Goal: Task Accomplishment & Management: Complete application form

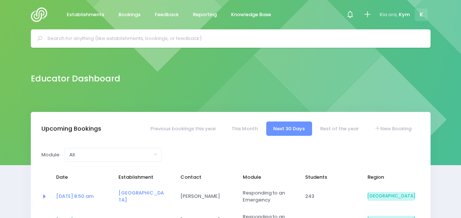
select select "5"
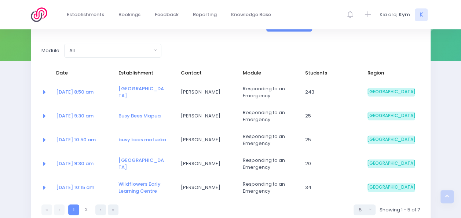
scroll to position [104, 0]
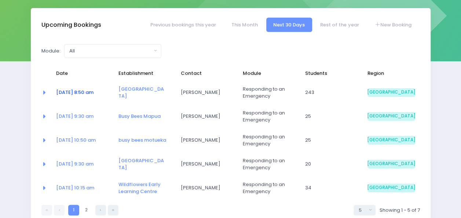
click at [81, 94] on link "15 Sep at 8:50 am" at bounding box center [74, 92] width 37 height 7
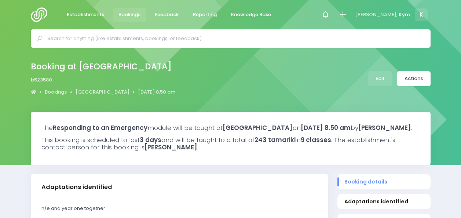
select select "5"
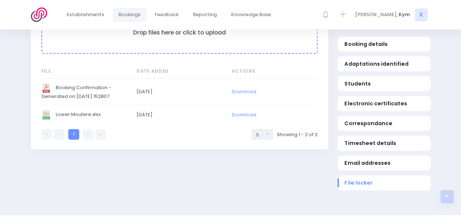
scroll to position [780, 0]
drag, startPoint x: 241, startPoint y: 121, endPoint x: 82, endPoint y: 121, distance: 159.1
click at [82, 119] on span "Lower Moutere.xlsx" at bounding box center [83, 115] width 84 height 10
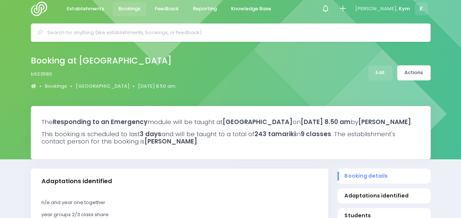
scroll to position [0, 0]
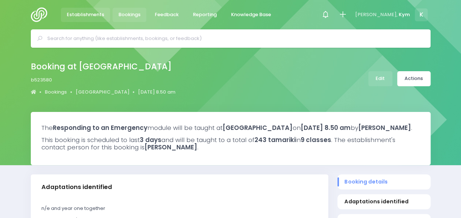
click at [73, 11] on span "Establishments" at bounding box center [85, 14] width 37 height 7
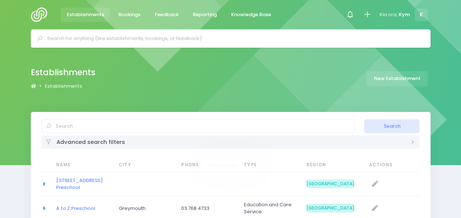
select select "20"
click at [39, 14] on img at bounding box center [41, 14] width 21 height 15
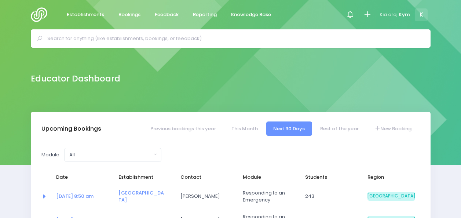
select select "5"
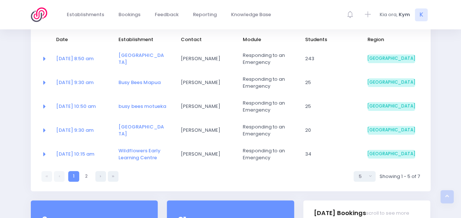
scroll to position [123, 0]
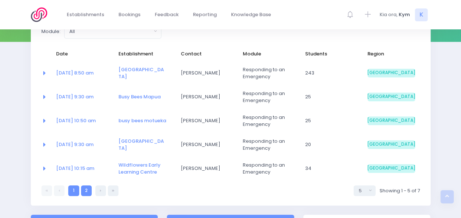
click at [87, 193] on link "2" at bounding box center [86, 190] width 11 height 11
select select "5"
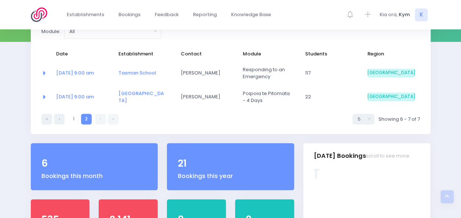
click at [100, 117] on link at bounding box center [100, 119] width 11 height 11
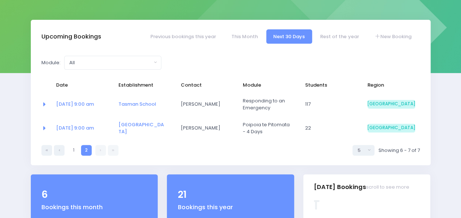
scroll to position [92, 0]
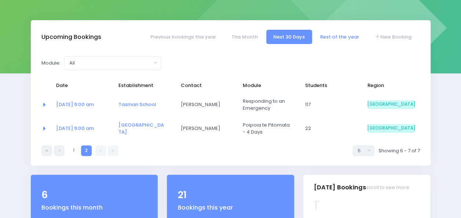
click at [341, 36] on link "Rest of the year" at bounding box center [339, 37] width 53 height 14
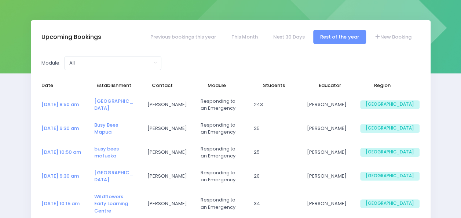
select select "5"
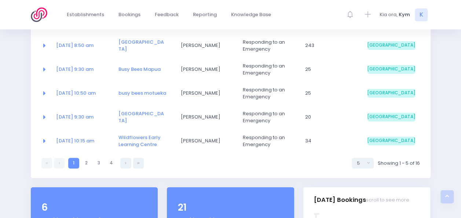
scroll to position [151, 0]
click at [89, 160] on link "2" at bounding box center [86, 162] width 11 height 11
select select "5"
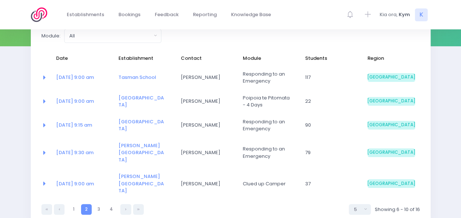
scroll to position [120, 0]
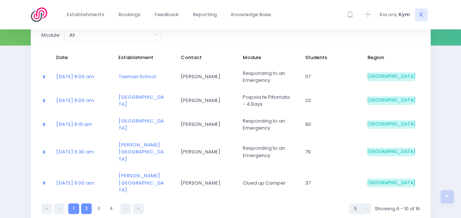
click at [73, 203] on link "1" at bounding box center [73, 208] width 11 height 11
select select "5"
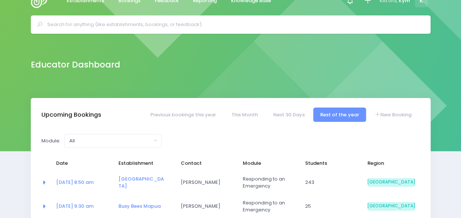
scroll to position [0, 0]
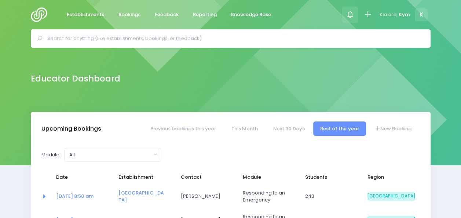
click at [349, 16] on icon at bounding box center [350, 14] width 8 height 8
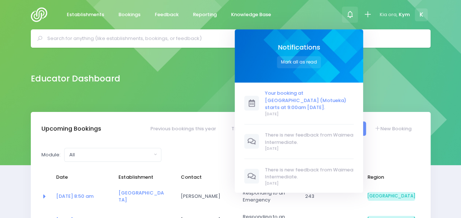
click at [291, 97] on span "Your booking at [GEOGRAPHIC_DATA] (Motueka) starts at 9:00am [DATE]." at bounding box center [309, 100] width 89 height 22
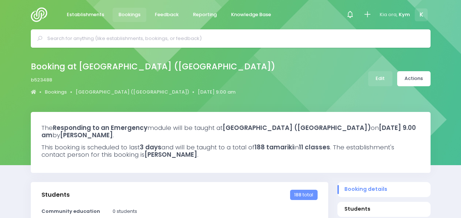
select select "5"
click at [198, 15] on span "Reporting" at bounding box center [205, 14] width 24 height 7
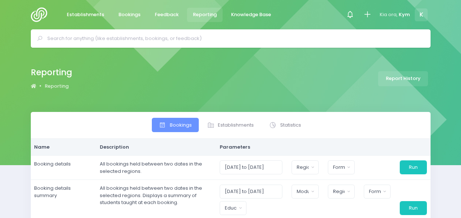
select select
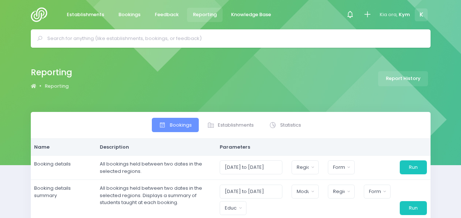
select select
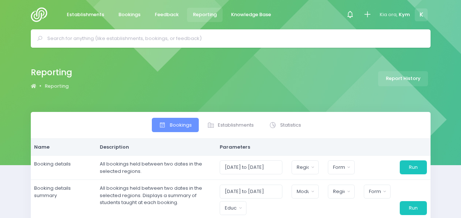
select select
click at [164, 11] on span "Feedback" at bounding box center [167, 14] width 24 height 7
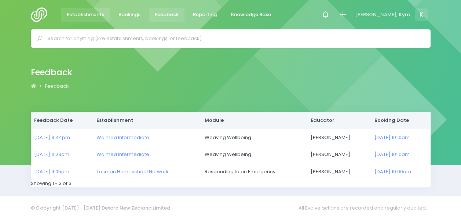
click at [80, 12] on span "Establishments" at bounding box center [85, 14] width 37 height 7
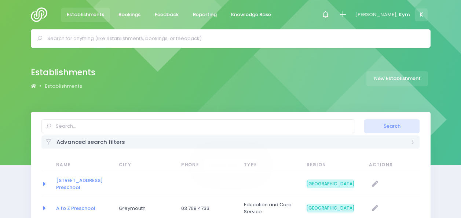
select select "20"
click at [403, 76] on link "New Establishment" at bounding box center [397, 78] width 62 height 15
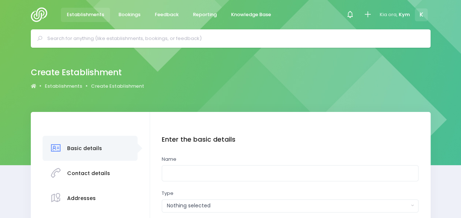
click at [39, 12] on img at bounding box center [41, 14] width 21 height 15
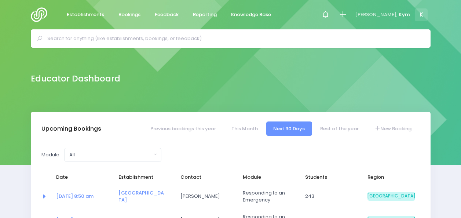
select select "5"
click at [385, 125] on link "New Booking" at bounding box center [392, 128] width 51 height 14
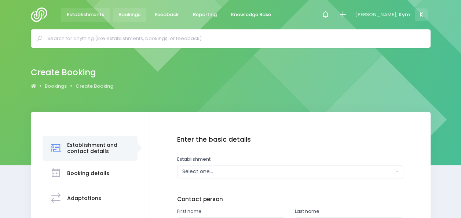
click at [83, 13] on span "Establishments" at bounding box center [85, 14] width 37 height 7
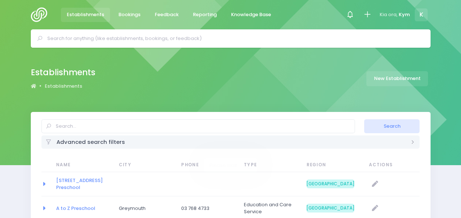
select select "20"
click at [136, 18] on span "Bookings" at bounding box center [129, 14] width 22 height 7
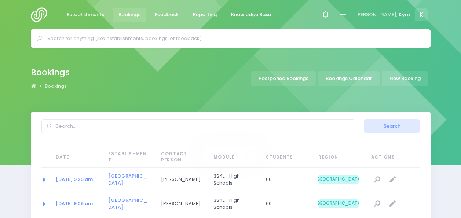
select select "20"
click at [422, 17] on span "K" at bounding box center [421, 14] width 13 height 13
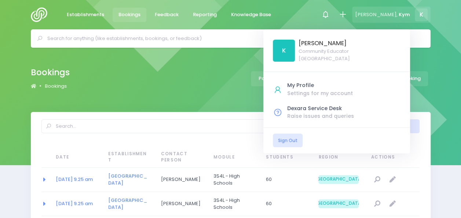
click at [422, 17] on span "K" at bounding box center [421, 14] width 13 height 13
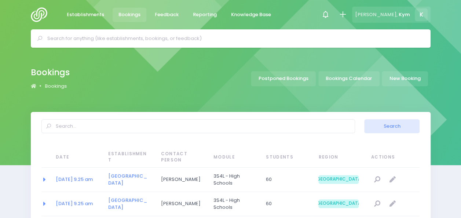
click at [417, 12] on span "K" at bounding box center [421, 14] width 13 height 13
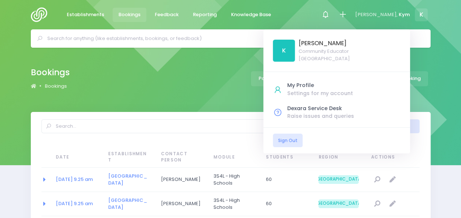
click at [295, 48] on span "K" at bounding box center [284, 51] width 22 height 22
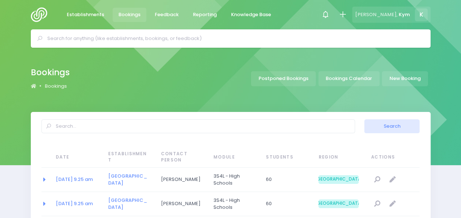
click at [404, 14] on span "Kym" at bounding box center [404, 14] width 11 height 7
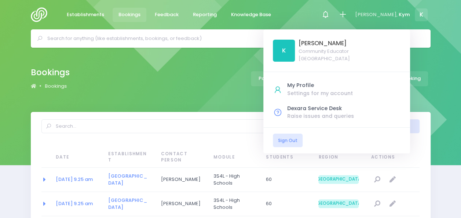
click at [208, 89] on div "Bookings Bookings Postponed Bookings Bookings Calendar New Booking" at bounding box center [231, 78] width 418 height 27
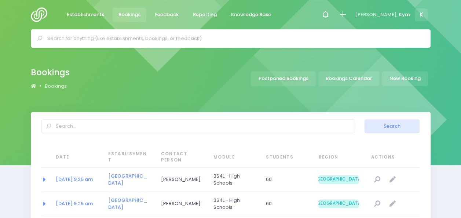
click at [35, 12] on img at bounding box center [41, 14] width 21 height 15
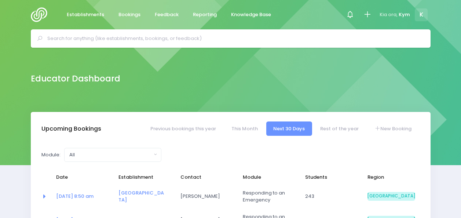
select select "5"
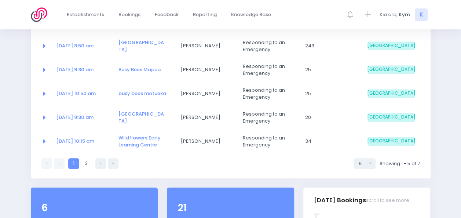
scroll to position [151, 0]
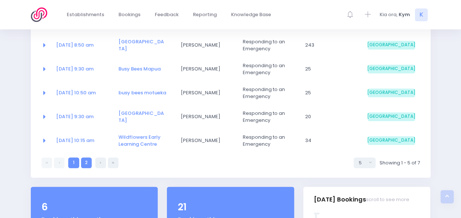
click at [87, 160] on link "2" at bounding box center [86, 162] width 11 height 11
select select "5"
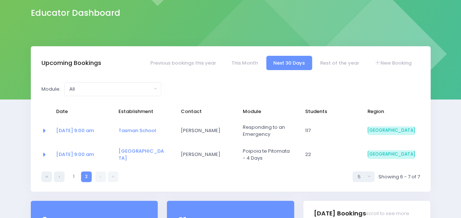
scroll to position [65, 0]
click at [256, 185] on div "Module: All Clued up Camper Community Education Community Education - Keeping S…" at bounding box center [231, 132] width 400 height 119
click at [335, 64] on link "Rest of the year" at bounding box center [339, 63] width 53 height 14
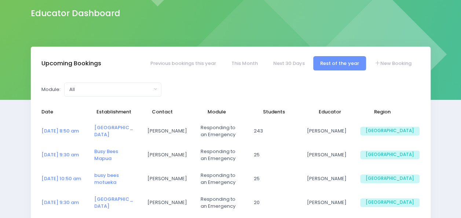
select select "5"
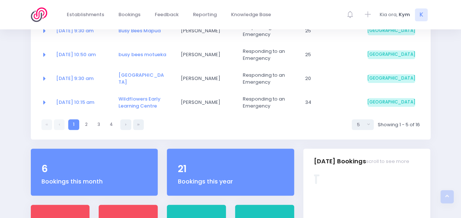
scroll to position [193, 0]
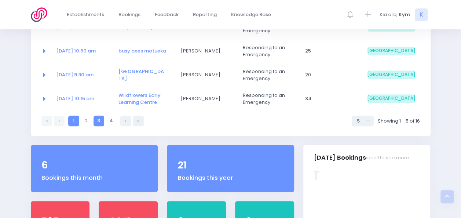
click at [98, 122] on link "3" at bounding box center [99, 121] width 11 height 11
select select "5"
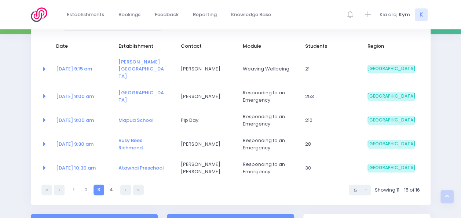
scroll to position [131, 0]
click at [88, 185] on link "2" at bounding box center [86, 190] width 11 height 11
select select "5"
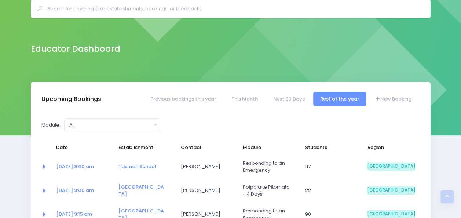
scroll to position [29, 0]
click at [400, 95] on link "New Booking" at bounding box center [392, 99] width 51 height 14
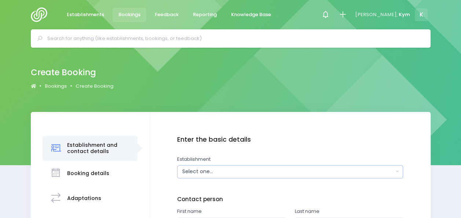
click at [397, 170] on button "Select one..." at bounding box center [290, 171] width 226 height 13
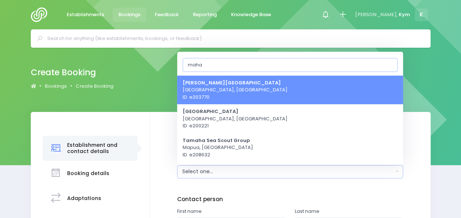
type input "maha"
click at [271, 89] on link "Mahana School Upper Moutere, South Island Region ID: e203770" at bounding box center [290, 89] width 226 height 29
select select "203770"
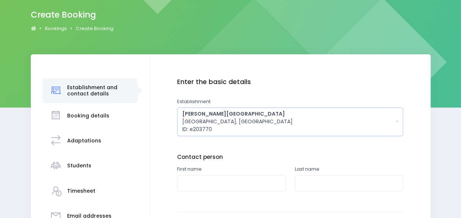
scroll to position [63, 0]
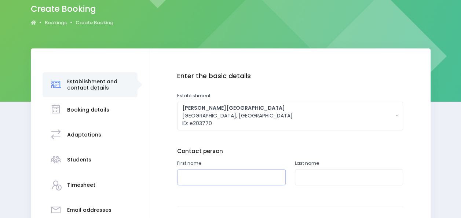
click at [212, 179] on input "text" at bounding box center [231, 177] width 109 height 17
type input "Andrew"
type input "Mason"
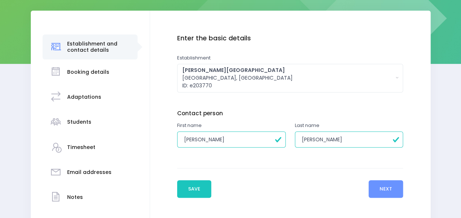
scroll to position [107, 0]
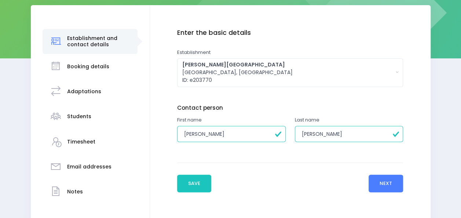
click at [389, 181] on button "Next" at bounding box center [386, 184] width 35 height 18
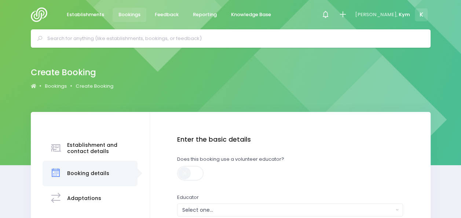
scroll to position [46, 0]
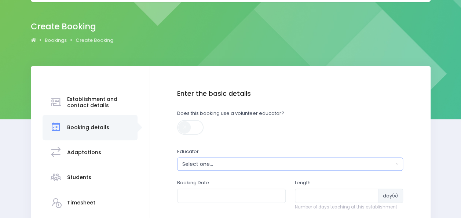
click at [232, 164] on div "Select one..." at bounding box center [287, 164] width 211 height 8
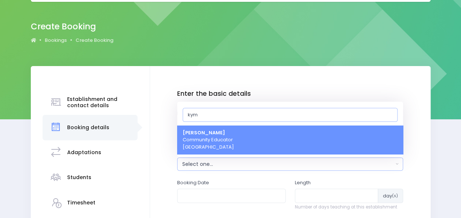
type input "kym"
click at [220, 139] on span "Kym Inwood Community Educator South Island Region" at bounding box center [208, 140] width 51 height 22
select select "321222"
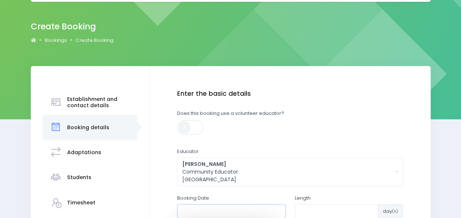
click at [236, 207] on input "text" at bounding box center [231, 211] width 109 height 14
type input "1"
click at [253, 209] on input "text" at bounding box center [231, 211] width 109 height 14
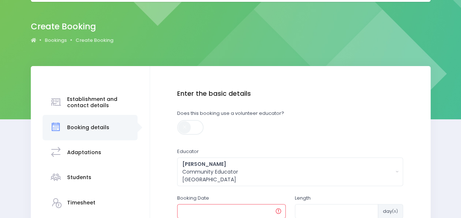
click at [253, 209] on input "text" at bounding box center [231, 211] width 109 height 14
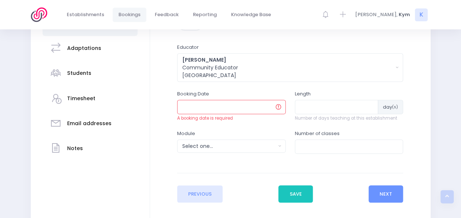
scroll to position [150, 0]
click at [213, 105] on input "text" at bounding box center [231, 106] width 109 height 14
click at [235, 106] on input "text" at bounding box center [231, 106] width 109 height 14
click at [279, 108] on input "text" at bounding box center [231, 106] width 109 height 14
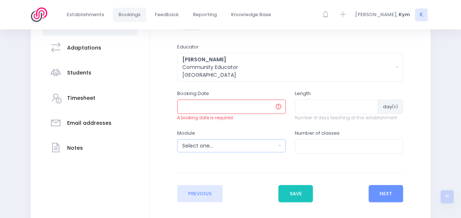
click at [243, 145] on div "Select one..." at bounding box center [229, 146] width 94 height 8
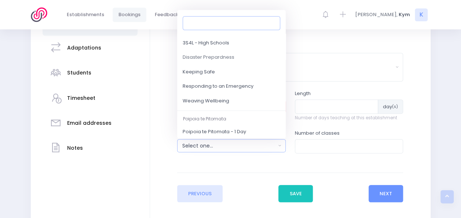
scroll to position [68, 0]
click at [210, 86] on span "Responding to an Emergency" at bounding box center [218, 86] width 71 height 7
select select "Responding to an Emergency"
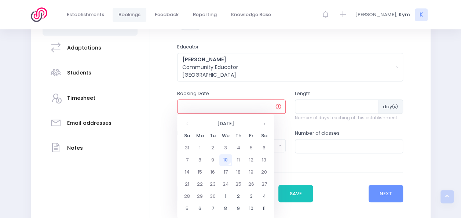
click at [212, 110] on input "text" at bounding box center [231, 106] width 109 height 14
click at [262, 122] on th at bounding box center [264, 124] width 13 height 12
click at [217, 172] on td "14" at bounding box center [212, 172] width 13 height 12
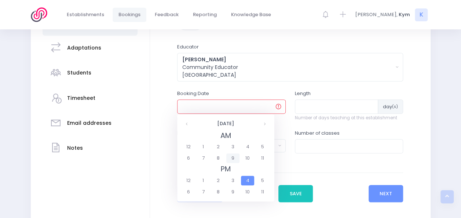
click at [234, 158] on span "9" at bounding box center [232, 158] width 13 height 10
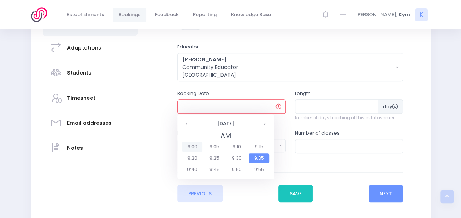
click at [191, 147] on span "9:00" at bounding box center [192, 147] width 21 height 10
type input "14/10/2025 09:00 AM"
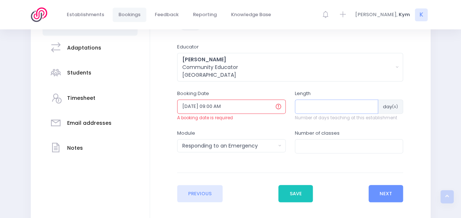
click at [333, 108] on input "number" at bounding box center [337, 106] width 84 height 14
type input "1"
click at [277, 159] on div "Module Select one... Clued up Camper Community Education Community Education - …" at bounding box center [231, 144] width 118 height 31
click at [237, 104] on input "14/10/2025 09:00 AM" at bounding box center [231, 106] width 109 height 14
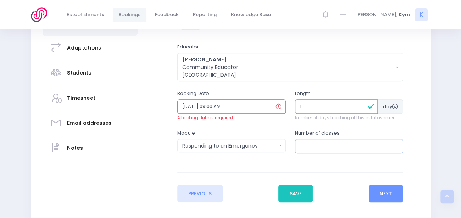
click at [330, 145] on input "number" at bounding box center [349, 146] width 109 height 14
type input "3"
click at [392, 193] on button "Next" at bounding box center [386, 194] width 35 height 18
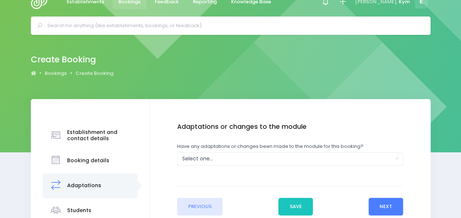
scroll to position [0, 0]
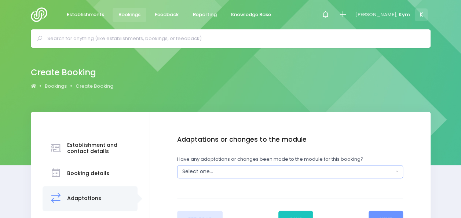
click at [267, 174] on div "Select one..." at bounding box center [287, 172] width 211 height 8
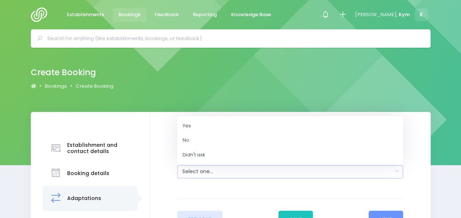
click at [267, 174] on div "Select one..." at bounding box center [287, 172] width 211 height 8
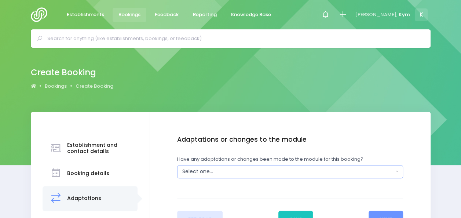
click at [267, 174] on div "Select one..." at bounding box center [287, 172] width 211 height 8
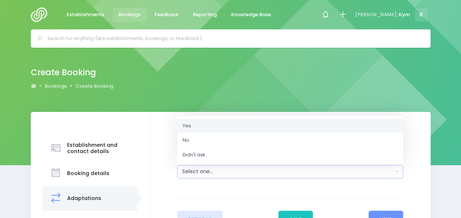
click at [221, 122] on link "Yes" at bounding box center [290, 125] width 226 height 15
select select "Yes"
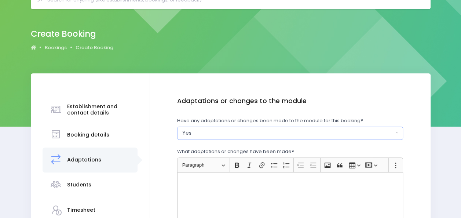
scroll to position [39, 0]
click at [226, 181] on p "Rich Text Editor, main" at bounding box center [290, 179] width 220 height 7
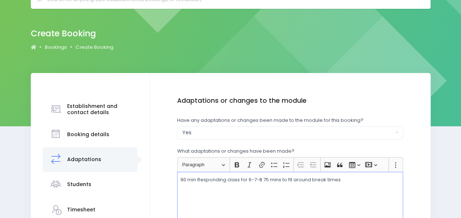
click at [196, 179] on p "90 min Responding class for 6-7-8 75 mins to fit around break times." at bounding box center [290, 179] width 220 height 7
click at [273, 181] on p "90 minute Responding class for 6-7-8 75 mins to fit around break times." at bounding box center [290, 179] width 220 height 7
drag, startPoint x: 206, startPoint y: 180, endPoint x: 170, endPoint y: 176, distance: 36.1
click at [170, 176] on div "Enter the basic details Establishment Select one... 120 Aerodrome Rd Preschool …" at bounding box center [290, 187] width 266 height 180
click at [245, 179] on p "Responding class for 6-7-8 75 mins to fit around break times." at bounding box center [290, 179] width 220 height 7
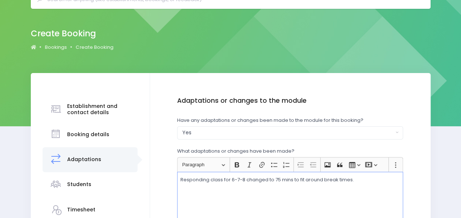
click at [293, 179] on p "Responding class for 6-7-8 changed to 75 mins to fit around break times." at bounding box center [290, 179] width 220 height 7
click at [375, 180] on p "Responding class for 6-7-8 changed to 75 minutes to fit around break times." at bounding box center [290, 179] width 220 height 7
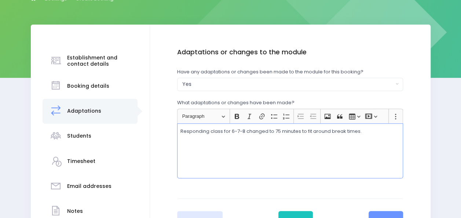
scroll to position [88, 0]
click at [230, 131] on p "Responding class for 6-7-8 changed to 75 minutes to fit around break times." at bounding box center [290, 130] width 220 height 7
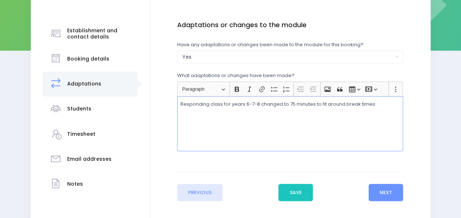
scroll to position [115, 0]
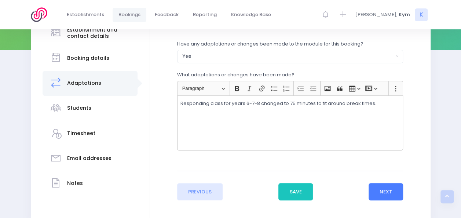
click at [392, 193] on button "Next" at bounding box center [386, 192] width 35 height 18
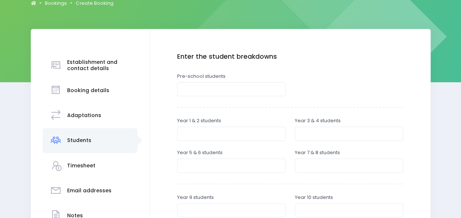
scroll to position [83, 0]
click at [263, 128] on input "number" at bounding box center [231, 133] width 109 height 14
type input "14"
click at [312, 131] on input "number" at bounding box center [349, 133] width 109 height 14
type input "11"
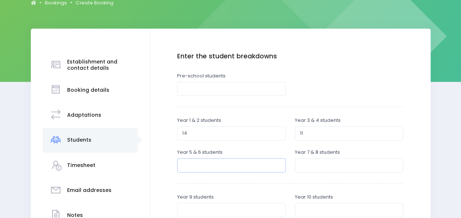
click at [262, 165] on input "number" at bounding box center [231, 165] width 109 height 14
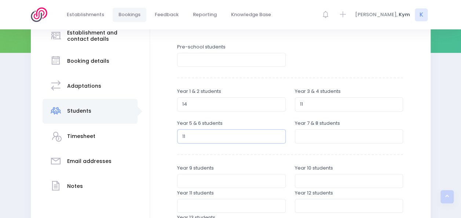
scroll to position [113, 0]
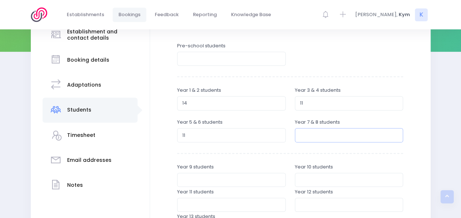
click at [302, 138] on input "number" at bounding box center [349, 135] width 109 height 14
click at [206, 131] on input "11" at bounding box center [231, 135] width 109 height 14
type input "1"
click at [235, 137] on input "number" at bounding box center [231, 135] width 109 height 14
type input "11"
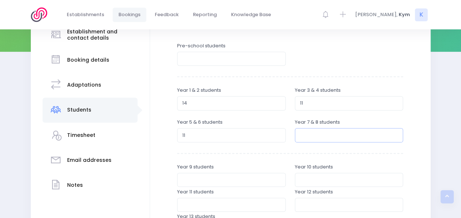
click at [314, 135] on input "number" at bounding box center [349, 135] width 109 height 14
type input "1"
click at [228, 142] on div "Year 5 & 6 students 11" at bounding box center [231, 130] width 118 height 25
click at [207, 133] on input "11" at bounding box center [231, 135] width 109 height 14
type input "1"
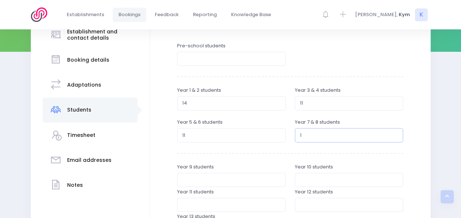
click at [311, 136] on input "1" at bounding box center [349, 135] width 109 height 14
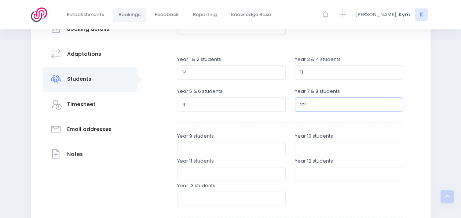
scroll to position [144, 0]
type input "22"
click at [444, 139] on div "Establishment and contact details Notes" at bounding box center [230, 145] width 461 height 356
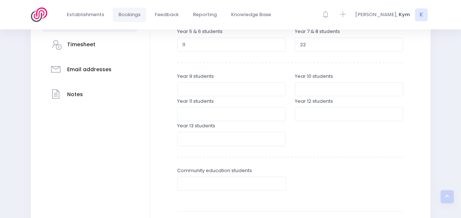
scroll to position [283, 0]
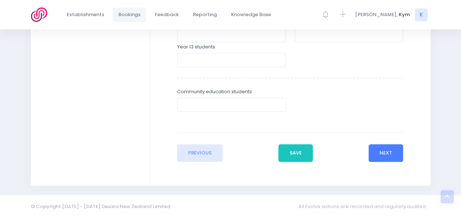
click at [390, 147] on button "Next" at bounding box center [386, 153] width 35 height 18
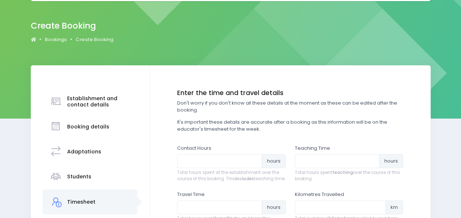
scroll to position [47, 0]
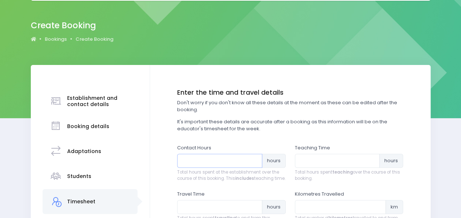
click at [243, 159] on input "number" at bounding box center [219, 161] width 85 height 14
type input "5"
click at [320, 166] on input "number" at bounding box center [337, 161] width 85 height 14
click at [195, 161] on input "5" at bounding box center [219, 161] width 85 height 14
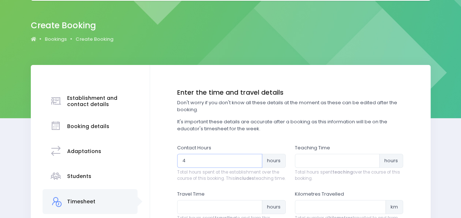
type input "4"
click at [314, 155] on input "number" at bounding box center [337, 161] width 85 height 14
click at [434, 110] on div "Establishment and contact details Booking details Students" at bounding box center [231, 183] width 418 height 237
click at [346, 165] on input "number" at bounding box center [337, 161] width 85 height 14
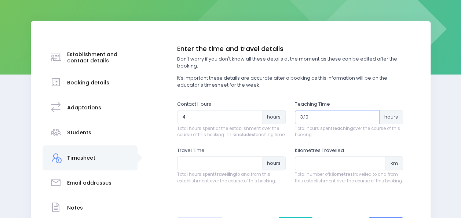
scroll to position [91, 0]
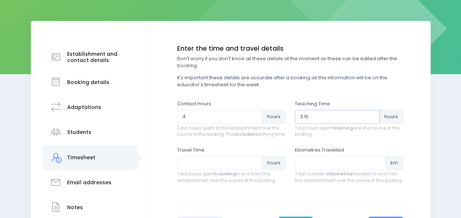
type input "3.10"
click at [225, 169] on input "number" at bounding box center [219, 163] width 85 height 14
type input "40"
click at [315, 169] on input "number" at bounding box center [340, 163] width 91 height 14
drag, startPoint x: 195, startPoint y: 168, endPoint x: 171, endPoint y: 169, distance: 24.2
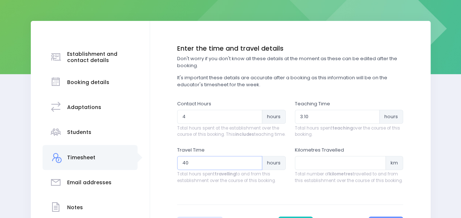
click at [171, 169] on div "Enter the basic details Establishment Select one... 120 Aerodrome Rd Preschool …" at bounding box center [290, 139] width 266 height 189
click at [277, 169] on span "hours" at bounding box center [274, 163] width 24 height 14
click at [254, 170] on input "0" at bounding box center [219, 163] width 85 height 14
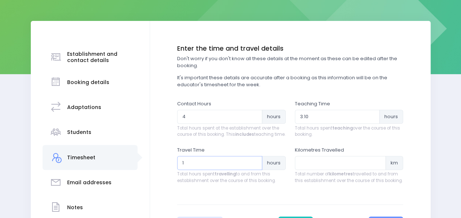
drag, startPoint x: 254, startPoint y: 171, endPoint x: 255, endPoint y: 166, distance: 5.3
click at [255, 166] on input "1" at bounding box center [219, 163] width 85 height 14
click at [255, 166] on input "1.25" at bounding box center [219, 163] width 85 height 14
type input "1.5"
click at [255, 166] on input "1.5" at bounding box center [219, 163] width 85 height 14
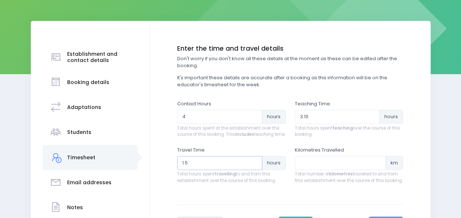
drag, startPoint x: 220, startPoint y: 169, endPoint x: 166, endPoint y: 165, distance: 53.3
click at [166, 165] on div "Enter the basic details Establishment Select one... 120 Aerodrome Rd Preschool …" at bounding box center [290, 139] width 266 height 189
type input "0"
type input "0.75"
click at [326, 169] on input "number" at bounding box center [340, 163] width 91 height 14
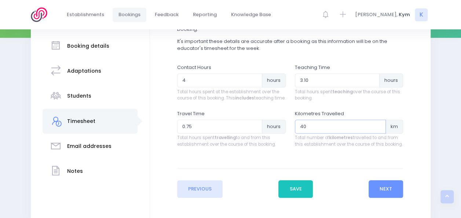
scroll to position [128, 0]
type input "40"
click at [384, 191] on button "Next" at bounding box center [386, 189] width 35 height 18
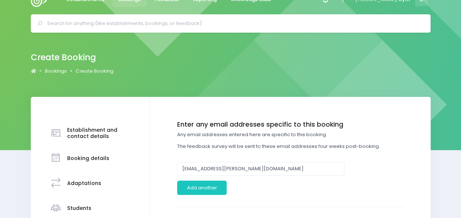
scroll to position [0, 0]
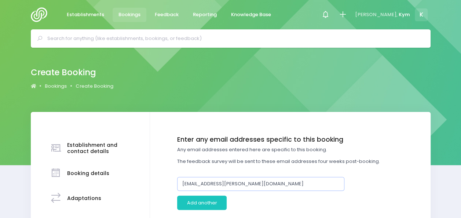
click at [294, 188] on input "office@mahana.school.nz" at bounding box center [260, 184] width 167 height 14
drag, startPoint x: 294, startPoint y: 188, endPoint x: 169, endPoint y: 185, distance: 124.7
click at [169, 185] on div "Enter the basic details Establishment Select one... 120 Aerodrome Rd Preschool …" at bounding box center [290, 194] width 266 height 116
type input "andrew.mason@mahana.school.nz"
click at [356, 176] on div "Enter any email addresses specific to this booking Any email addresses entered …" at bounding box center [290, 176] width 226 height 80
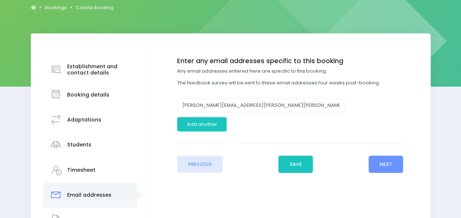
scroll to position [92, 0]
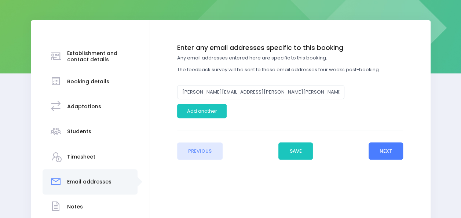
click at [386, 150] on button "Next" at bounding box center [386, 151] width 35 height 18
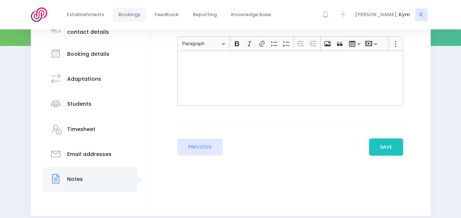
scroll to position [120, 0]
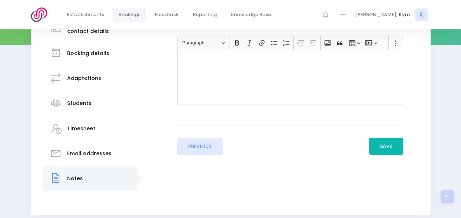
click at [387, 143] on button "Save" at bounding box center [386, 147] width 34 height 18
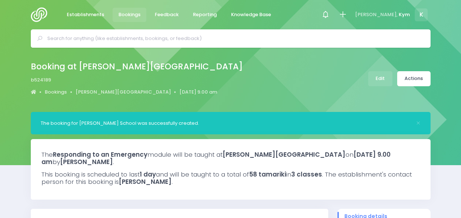
select select "5"
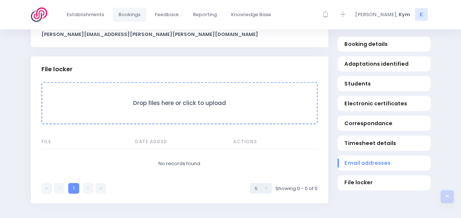
scroll to position [721, 0]
click at [165, 102] on h3 "Drop files here or click to upload" at bounding box center [180, 102] width 260 height 7
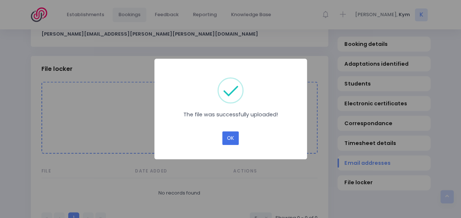
click at [230, 136] on button "OK" at bounding box center [230, 138] width 17 height 14
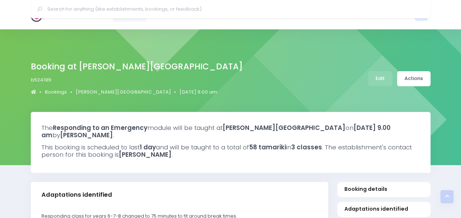
select select "5"
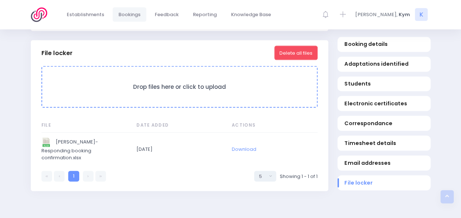
click at [156, 91] on form "Drop files here or click to upload" at bounding box center [179, 87] width 276 height 42
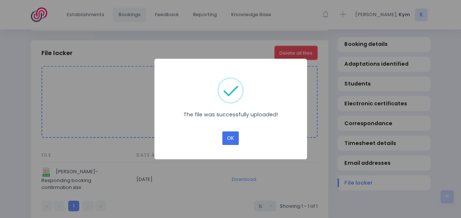
click at [226, 140] on button "OK" at bounding box center [230, 138] width 17 height 14
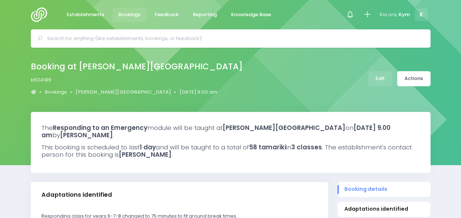
select select "5"
click at [406, 73] on link "Actions" at bounding box center [413, 78] width 33 height 15
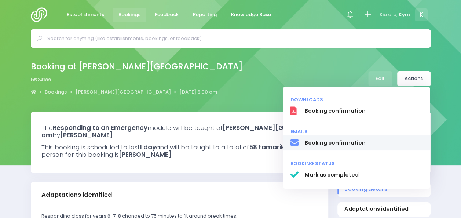
click at [319, 146] on span "Booking confirmation" at bounding box center [363, 143] width 118 height 8
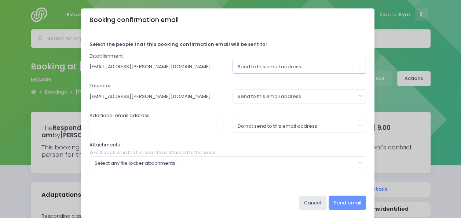
click at [358, 64] on button "Send to this email address" at bounding box center [299, 67] width 134 height 14
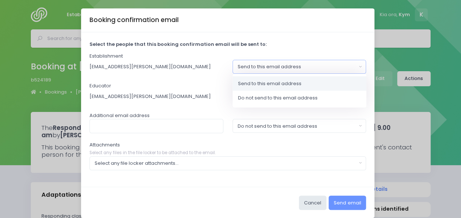
click at [357, 64] on button "Send to this email address" at bounding box center [299, 67] width 134 height 14
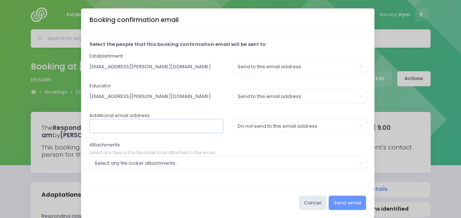
click at [179, 124] on input "text" at bounding box center [156, 126] width 134 height 14
type input "[PERSON_NAME][EMAIL_ADDRESS][PERSON_NAME][PERSON_NAME][DOMAIN_NAME]"
click at [356, 123] on button "Do not send to this email address" at bounding box center [299, 126] width 134 height 14
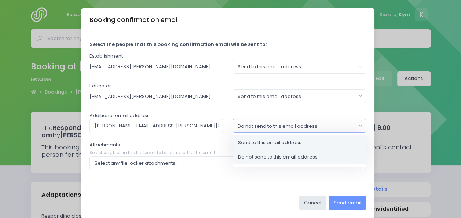
click at [285, 142] on span "Send to this email address" at bounding box center [269, 142] width 63 height 7
select select "send"
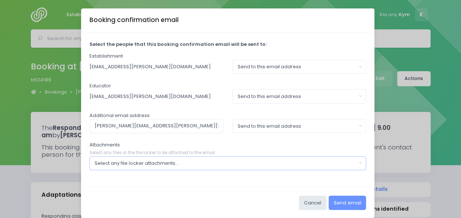
click at [357, 163] on button "Select any file locker attachments..." at bounding box center [227, 163] width 277 height 14
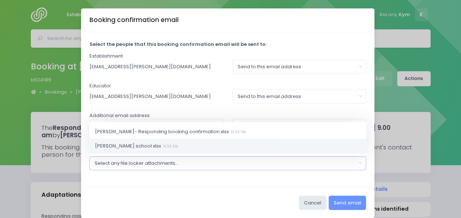
click at [164, 143] on link "Mahana school.xlsx XLSX file" at bounding box center [227, 146] width 277 height 15
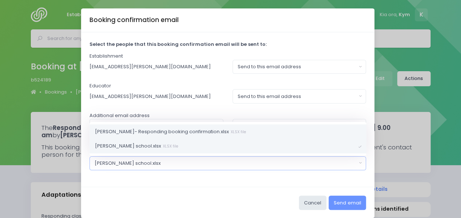
click at [342, 129] on link "Mahana- Responding booking confirmation.xlsx XLSX file" at bounding box center [227, 131] width 277 height 15
select select "11278"
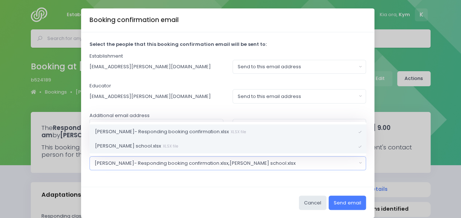
click at [344, 202] on button "Send email" at bounding box center [347, 202] width 37 height 14
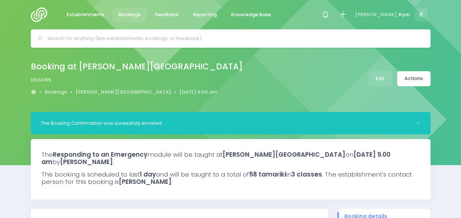
select select "5"
click at [403, 12] on span "Kym" at bounding box center [404, 14] width 11 height 7
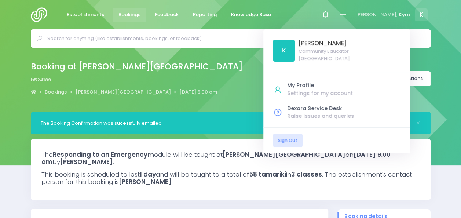
click at [34, 19] on img at bounding box center [41, 14] width 21 height 15
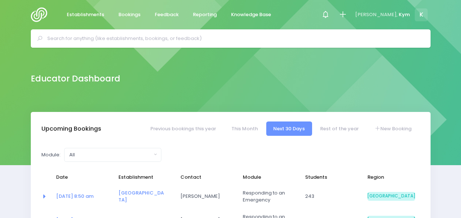
select select "5"
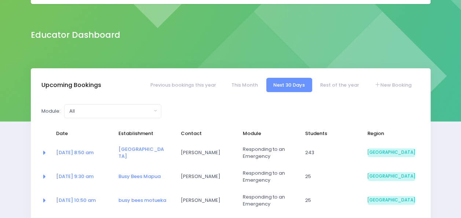
scroll to position [40, 0]
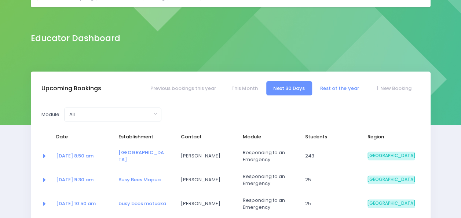
click at [334, 89] on link "Rest of the year" at bounding box center [339, 88] width 53 height 14
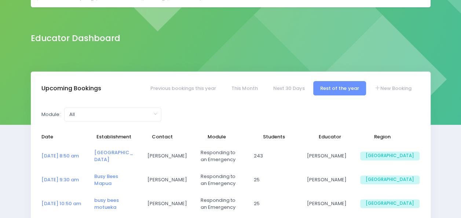
select select "5"
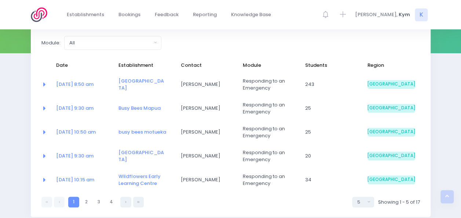
scroll to position [111, 0]
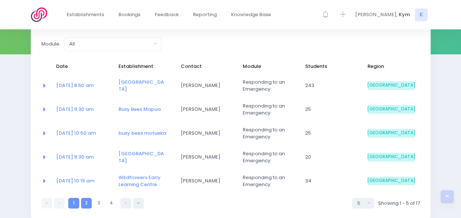
click at [82, 200] on link "2" at bounding box center [86, 203] width 11 height 11
select select "5"
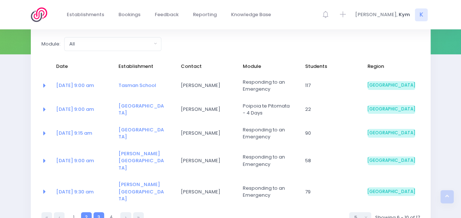
click at [96, 212] on link "3" at bounding box center [99, 217] width 11 height 11
select select "5"
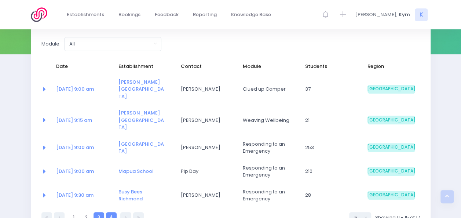
click at [111, 212] on link "4" at bounding box center [111, 217] width 11 height 11
select select "5"
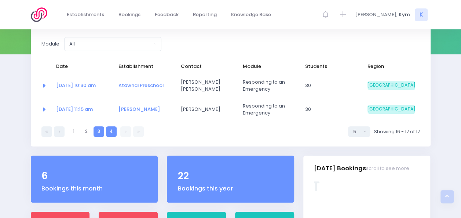
click at [101, 131] on link "3" at bounding box center [99, 131] width 11 height 11
select select "5"
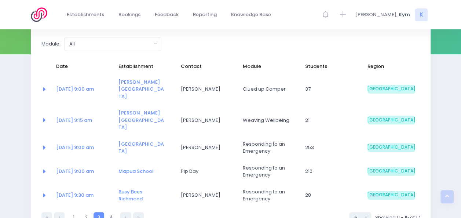
scroll to position [0, 0]
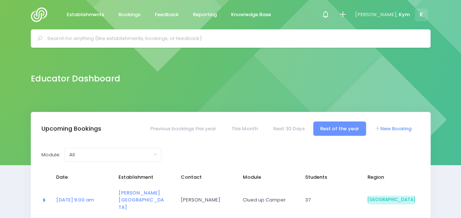
click at [396, 122] on link "New Booking" at bounding box center [392, 128] width 51 height 14
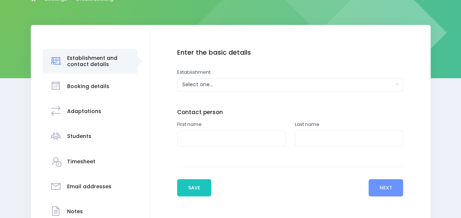
scroll to position [87, 0]
click at [399, 83] on button "Select one..." at bounding box center [290, 84] width 226 height 13
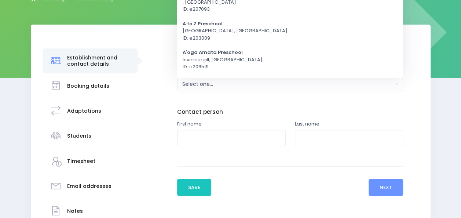
scroll to position [0, 0]
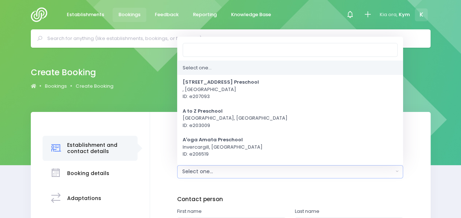
click at [449, 80] on div "Create Booking Bookings Create Booking" at bounding box center [230, 80] width 461 height 64
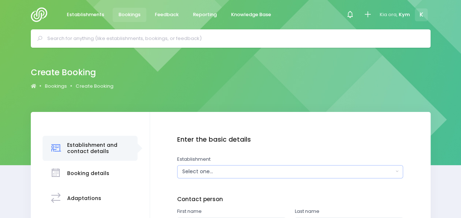
click at [393, 169] on button "Select one..." at bounding box center [290, 171] width 226 height 13
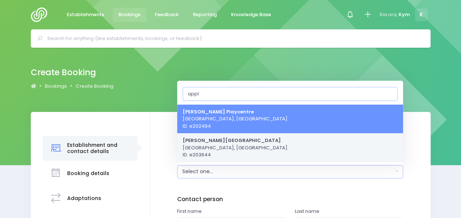
type input "appl"
click at [251, 143] on link "Appleby School Tasman, South Island Region ID: e203644" at bounding box center [290, 147] width 226 height 29
select select "203644"
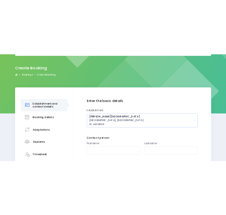
scroll to position [45, 0]
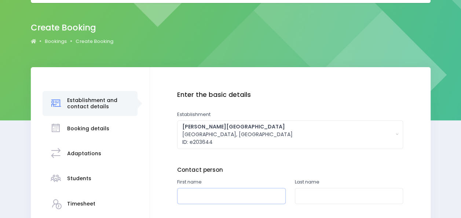
click at [265, 188] on input "text" at bounding box center [231, 196] width 109 height 17
type input "g"
type input "Gemma"
click at [305, 193] on input "text" at bounding box center [349, 196] width 109 height 17
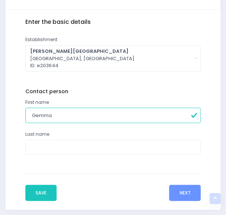
scroll to position [247, 0]
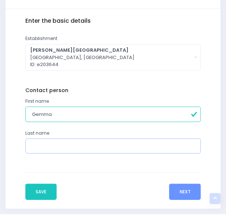
click at [74, 143] on input "text" at bounding box center [112, 145] width 175 height 15
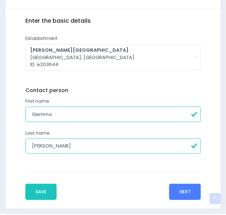
type input "Bublitz"
click at [186, 195] on button "Next" at bounding box center [185, 191] width 32 height 16
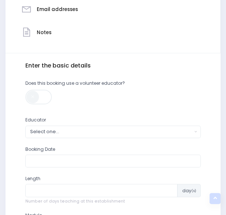
scroll to position [202, 0]
click at [197, 132] on button "Select one..." at bounding box center [112, 131] width 175 height 12
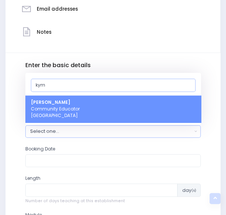
type input "kym"
click at [84, 102] on link "Kym Inwood Community Educator South Island Region" at bounding box center [112, 108] width 175 height 27
select select "321222"
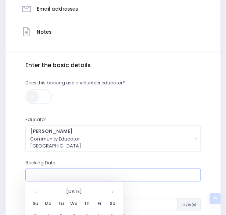
click at [146, 169] on input "text" at bounding box center [112, 174] width 175 height 13
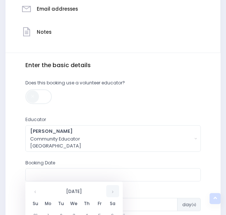
click at [113, 190] on th at bounding box center [112, 191] width 13 height 12
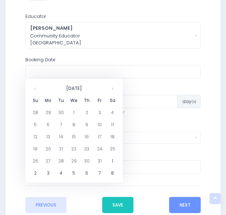
scroll to position [306, 0]
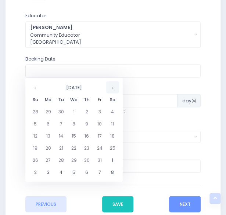
click at [113, 88] on th at bounding box center [112, 87] width 13 height 12
click at [47, 124] on td "3" at bounding box center [48, 123] width 13 height 12
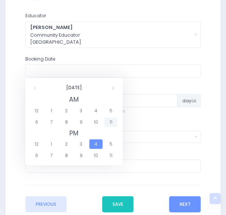
click at [109, 119] on span "11" at bounding box center [110, 122] width 13 height 10
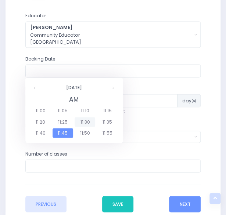
click at [89, 121] on span "11:30" at bounding box center [84, 122] width 21 height 10
type input "03/11/2025 11:30 AM"
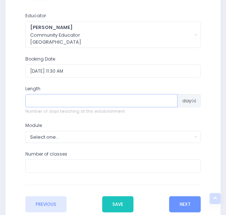
click at [103, 97] on input "number" at bounding box center [101, 100] width 152 height 13
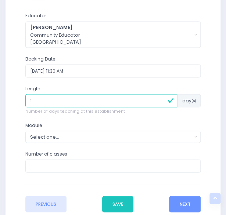
type input "1"
type input "3"
click at [195, 135] on button "Select one..." at bounding box center [112, 137] width 175 height 12
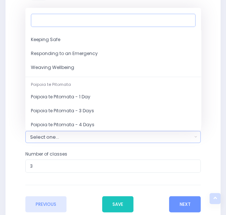
scroll to position [92, 0]
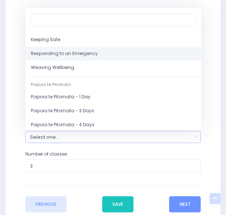
click at [74, 57] on link "Responding to an Emergency" at bounding box center [112, 54] width 175 height 14
select select "Responding to an Emergency"
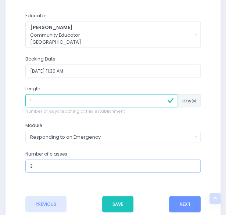
click at [69, 170] on input "3" at bounding box center [112, 165] width 175 height 13
type input "2"
click at [187, 198] on button "Next" at bounding box center [185, 204] width 32 height 16
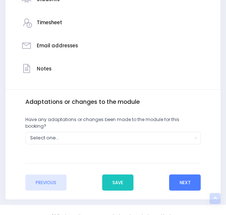
scroll to position [177, 0]
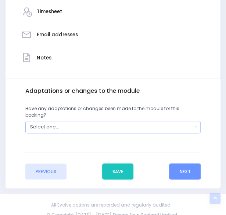
click at [195, 121] on button "Select one..." at bounding box center [112, 127] width 175 height 12
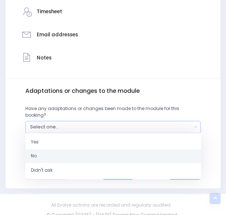
click at [107, 149] on link "No" at bounding box center [112, 156] width 175 height 14
select select "No"
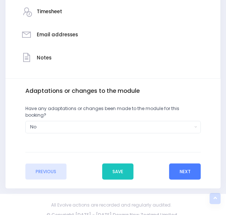
click at [183, 163] on button "Next" at bounding box center [185, 171] width 32 height 16
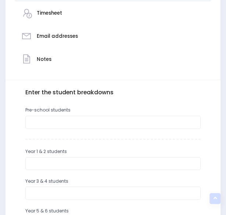
scroll to position [176, 0]
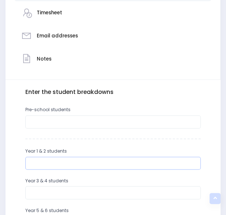
click at [175, 160] on input "number" at bounding box center [112, 163] width 175 height 13
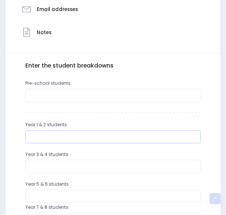
scroll to position [208, 0]
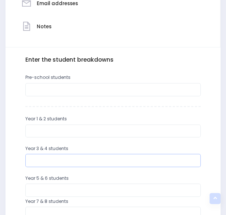
click at [88, 162] on input "number" at bounding box center [112, 160] width 175 height 13
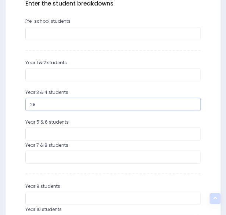
scroll to position [264, 0]
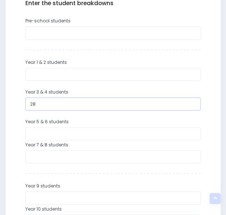
type input "28"
click at [102, 156] on input "number" at bounding box center [112, 156] width 175 height 13
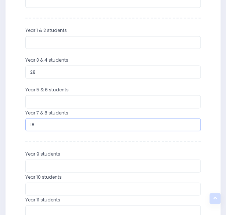
scroll to position [297, 0]
type input "18"
click at [213, 101] on div "Enter the basic details Establishment Select one... [STREET_ADDRESS] Preschool …" at bounding box center [113, 159] width 206 height 384
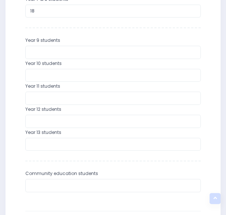
scroll to position [475, 0]
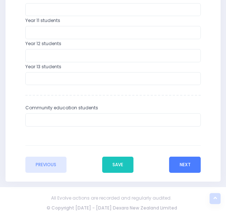
click at [183, 166] on button "Next" at bounding box center [185, 165] width 32 height 16
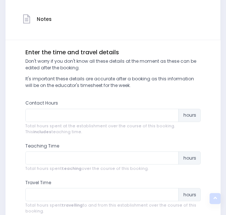
scroll to position [219, 0]
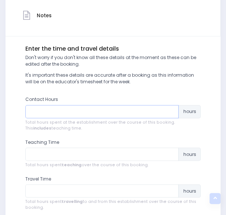
click at [69, 111] on input "number" at bounding box center [101, 111] width 153 height 13
type input "3.5"
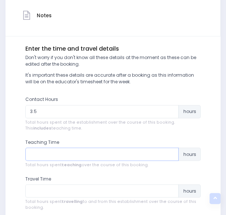
click at [61, 156] on input "number" at bounding box center [101, 153] width 153 height 13
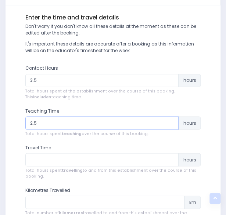
scroll to position [252, 0]
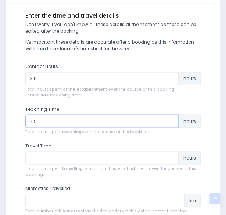
type input "2.5"
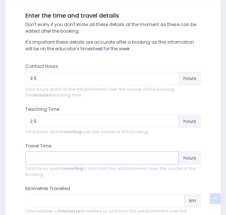
click at [61, 156] on input "number" at bounding box center [101, 157] width 153 height 13
type input "0.5"
click at [67, 198] on input "number" at bounding box center [104, 200] width 159 height 13
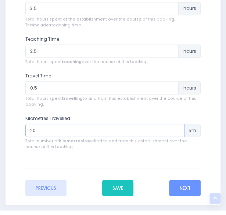
scroll to position [322, 0]
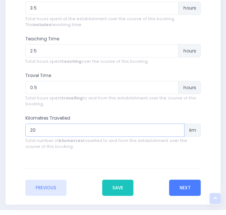
type input "20"
click at [180, 182] on button "Next" at bounding box center [185, 187] width 32 height 16
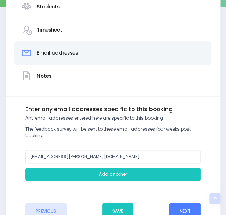
scroll to position [159, 0]
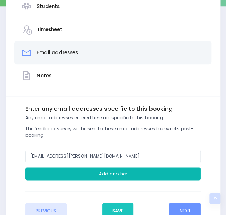
click at [144, 174] on button "Add another" at bounding box center [112, 173] width 175 height 13
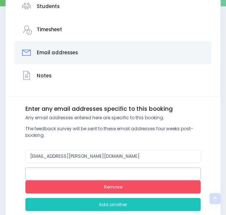
click at [116, 171] on input "email" at bounding box center [112, 173] width 175 height 13
paste input "[EMAIL_ADDRESS][PERSON_NAME][PERSON_NAME][DOMAIN_NAME]"
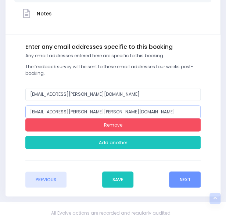
scroll to position [221, 0]
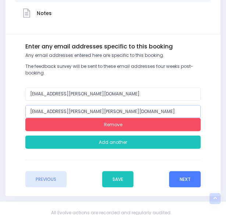
type input "[EMAIL_ADDRESS][PERSON_NAME][PERSON_NAME][DOMAIN_NAME]"
click at [185, 181] on button "Next" at bounding box center [185, 179] width 32 height 16
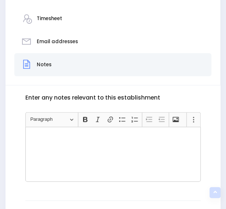
scroll to position [230, 0]
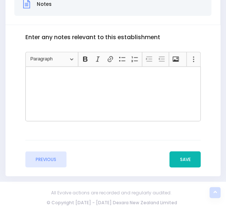
click at [184, 160] on button "Save" at bounding box center [184, 159] width 31 height 16
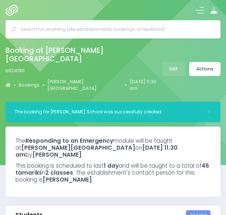
select select "5"
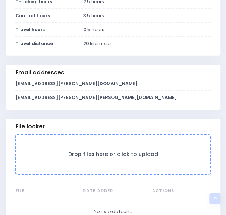
scroll to position [533, 0]
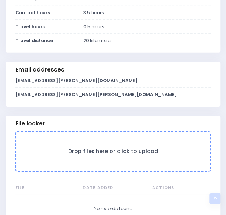
click at [167, 143] on form "Drop files here or click to upload" at bounding box center [112, 151] width 195 height 40
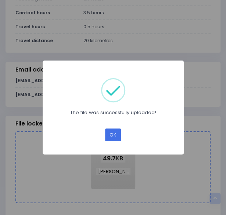
click at [114, 133] on button "OK" at bounding box center [113, 134] width 16 height 13
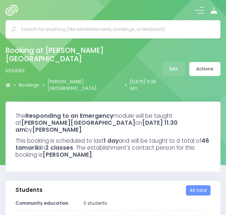
select select "5"
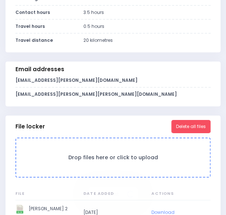
click at [151, 154] on h3 "Drop files here or click to upload" at bounding box center [112, 157] width 179 height 6
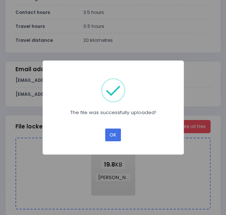
click at [119, 134] on div "× The file was successfully uploaded! OK Cancel" at bounding box center [113, 108] width 141 height 94
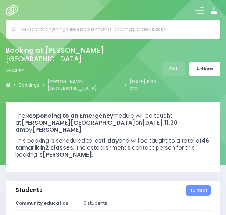
select select "5"
click at [201, 62] on link "Actions" at bounding box center [204, 69] width 31 height 14
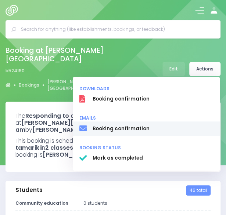
click at [125, 125] on span "Booking confirmation" at bounding box center [152, 128] width 120 height 7
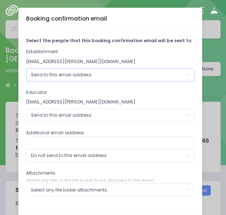
click at [186, 76] on button "Send to this email address" at bounding box center [110, 74] width 168 height 13
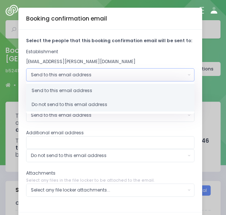
click at [119, 106] on link "Do not send to this email address" at bounding box center [110, 105] width 168 height 14
select select "no_email"
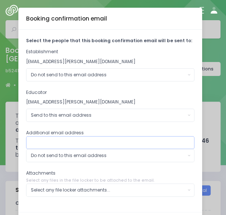
click at [92, 143] on input "text" at bounding box center [110, 142] width 168 height 13
type input "[EMAIL_ADDRESS][PERSON_NAME][PERSON_NAME][DOMAIN_NAME]"
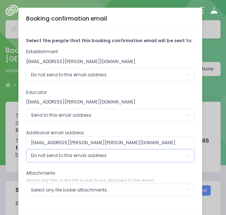
click at [187, 154] on button "Do not send to this email address" at bounding box center [110, 155] width 168 height 13
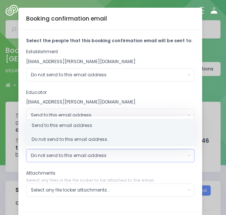
click at [59, 120] on link "Send to this email address" at bounding box center [110, 125] width 168 height 14
select select "send"
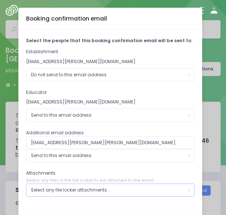
click at [186, 190] on button "Select any file locker attachments..." at bounding box center [110, 189] width 168 height 13
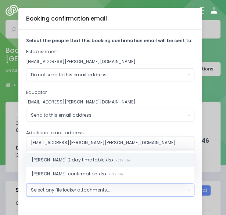
click at [113, 158] on small "XLSX file" at bounding box center [121, 160] width 17 height 5
select select "11283"
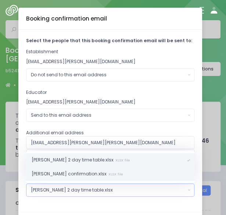
click at [106, 172] on small "XLSX file" at bounding box center [114, 174] width 17 height 5
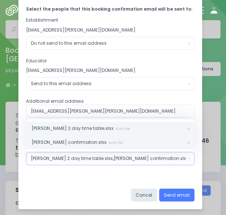
click at [176, 195] on button "Send email" at bounding box center [176, 194] width 35 height 13
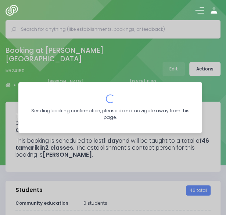
scroll to position [0, 0]
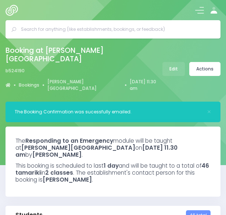
select select "5"
click at [11, 10] on img at bounding box center [14, 10] width 16 height 11
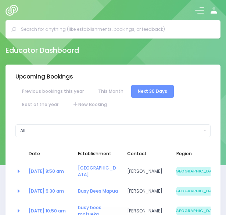
select select "5"
click at [77, 105] on link "New Booking" at bounding box center [89, 104] width 47 height 13
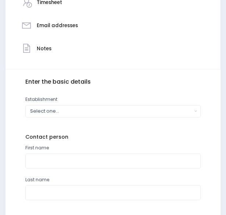
scroll to position [186, 0]
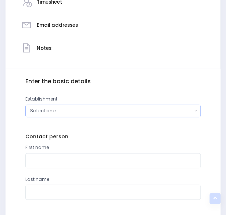
click at [195, 108] on button "Select one..." at bounding box center [112, 111] width 175 height 12
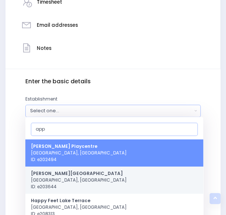
type input "app"
click at [120, 174] on link "[PERSON_NAME][GEOGRAPHIC_DATA] [GEOGRAPHIC_DATA], [GEOGRAPHIC_DATA] ID: e203644" at bounding box center [113, 179] width 177 height 27
select select "203644"
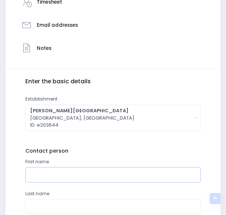
click at [151, 176] on input "text" at bounding box center [112, 174] width 175 height 15
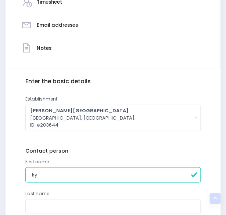
type input "k"
type input "Gemma"
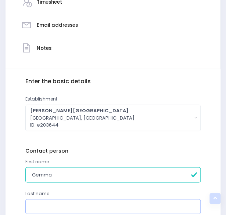
type input "[PERSON_NAME]"
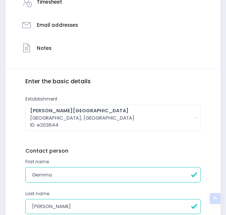
scroll to position [274, 0]
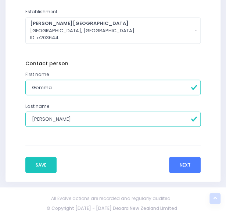
click at [178, 162] on button "Next" at bounding box center [185, 165] width 32 height 16
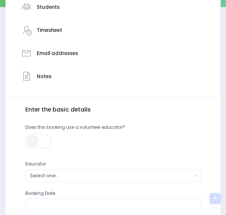
scroll to position [158, 0]
click at [115, 179] on button "Select one..." at bounding box center [112, 175] width 175 height 12
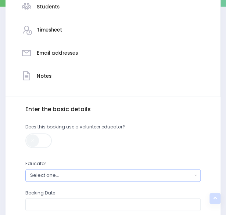
click at [115, 174] on div "Select one..." at bounding box center [111, 175] width 162 height 7
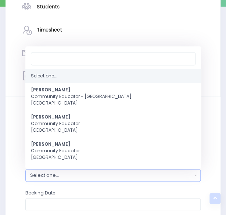
click at [115, 174] on div "Select one..." at bounding box center [111, 175] width 162 height 7
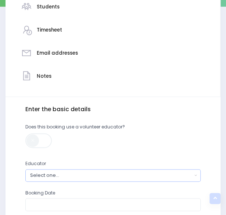
click at [115, 174] on div "Select one..." at bounding box center [111, 175] width 162 height 7
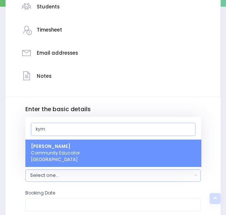
type input "kym"
click at [86, 157] on link "Kym Inwood Community Educator South Island Region" at bounding box center [112, 152] width 175 height 27
select select "321222"
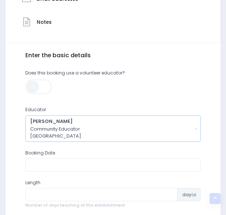
scroll to position [212, 0]
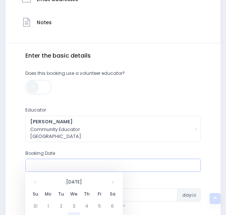
click at [107, 161] on input "text" at bounding box center [112, 164] width 175 height 13
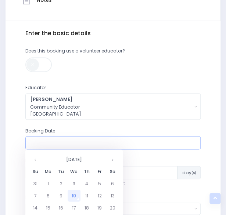
scroll to position [245, 0]
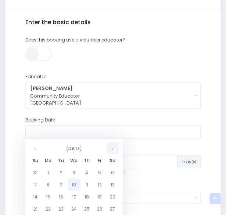
click at [110, 151] on th at bounding box center [112, 148] width 13 height 12
click at [51, 194] on td "10" at bounding box center [48, 196] width 13 height 12
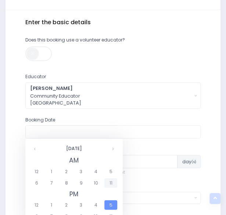
click at [110, 183] on span "11" at bounding box center [110, 183] width 13 height 10
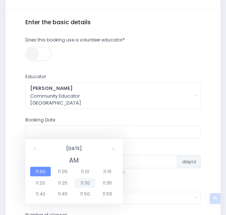
click at [85, 180] on span "11:30" at bounding box center [84, 183] width 21 height 10
type input "10/11/2025 11:30 AM"
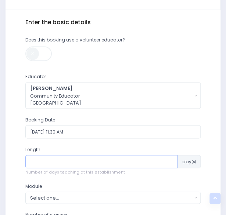
click at [95, 162] on input "number" at bounding box center [101, 161] width 152 height 13
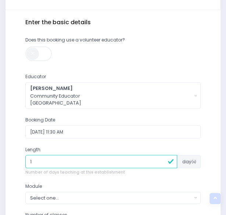
type input "1"
click at [206, 180] on div "Enter the basic details Establishment Select one... 120 Aerodrome Rd Preschool …" at bounding box center [113, 146] width 206 height 254
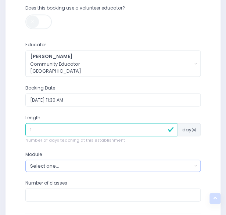
click at [192, 167] on button "Select one..." at bounding box center [112, 166] width 175 height 12
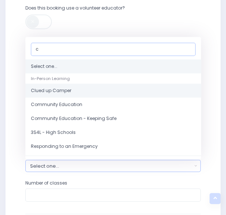
type input "c"
click at [93, 86] on link "Clued up Camper" at bounding box center [112, 91] width 175 height 14
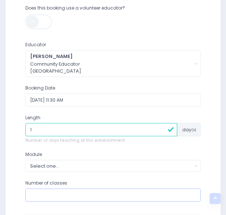
click at [76, 196] on input "number" at bounding box center [112, 194] width 175 height 13
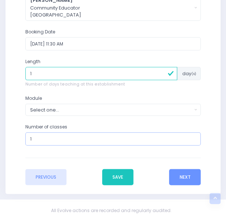
scroll to position [334, 0]
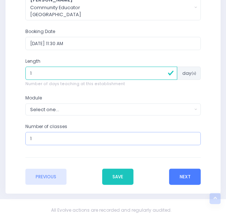
type input "1"
click at [177, 171] on button "Next" at bounding box center [185, 176] width 32 height 16
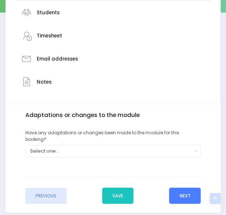
scroll to position [153, 0]
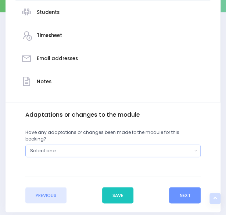
click at [198, 146] on button "Select one..." at bounding box center [112, 150] width 175 height 12
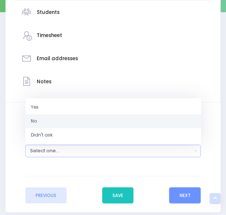
click at [92, 117] on link "No" at bounding box center [112, 121] width 175 height 14
select select "No"
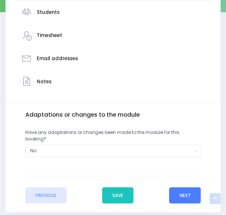
click at [183, 187] on button "Next" at bounding box center [185, 195] width 32 height 16
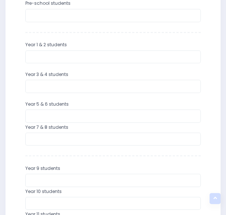
scroll to position [282, 0]
click at [74, 116] on input "number" at bounding box center [112, 116] width 175 height 13
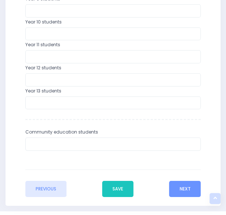
scroll to position [451, 0]
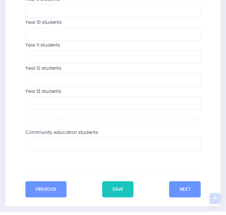
type input "28"
click at [55, 188] on button "Previous" at bounding box center [45, 189] width 41 height 16
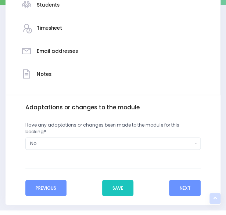
scroll to position [161, 0]
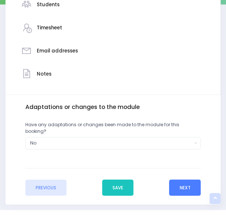
click at [182, 179] on button "Next" at bounding box center [185, 187] width 32 height 16
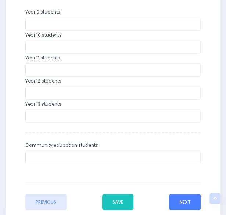
scroll to position [439, 0]
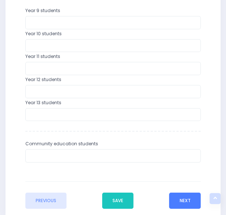
click at [188, 199] on button "Next" at bounding box center [185, 201] width 32 height 16
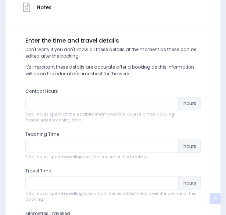
scroll to position [227, 0]
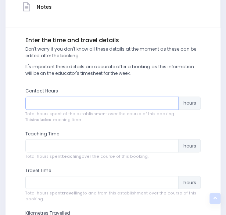
click at [85, 103] on input "number" at bounding box center [101, 102] width 153 height 13
type input "2"
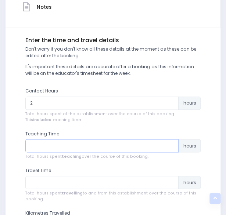
click at [91, 149] on input "number" at bounding box center [101, 145] width 153 height 13
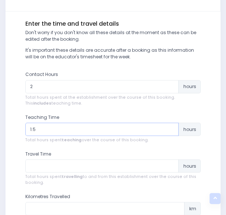
scroll to position [244, 0]
type input "1.5"
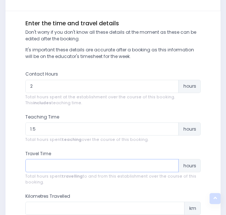
click at [93, 164] on input "number" at bounding box center [101, 165] width 153 height 13
type input "2"
type input "0.30"
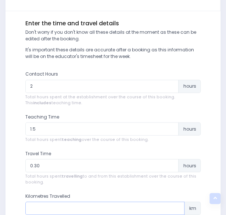
click at [87, 206] on input "number" at bounding box center [104, 207] width 159 height 13
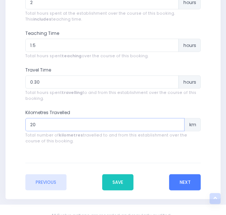
type input "20"
click at [172, 180] on button "Next" at bounding box center [185, 182] width 32 height 16
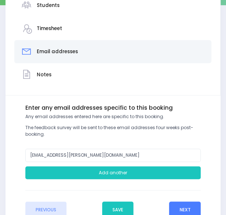
scroll to position [160, 0]
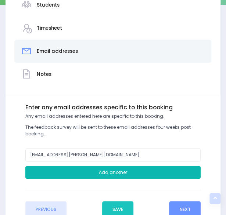
click at [148, 168] on button "Add another" at bounding box center [112, 172] width 175 height 13
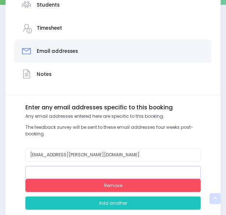
click at [106, 171] on input "email" at bounding box center [112, 172] width 175 height 13
type input "gemma.bublitz@appleby.school.nz"
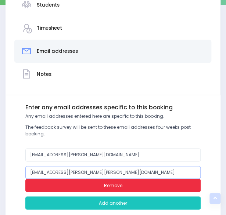
scroll to position [209, 0]
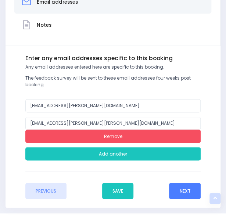
click at [180, 192] on button "Next" at bounding box center [185, 191] width 32 height 16
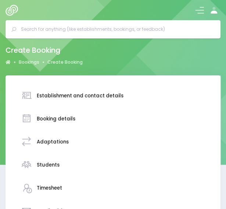
scroll to position [108, 0]
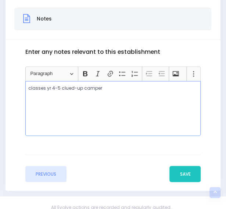
scroll to position [230, 0]
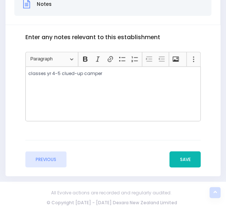
click at [177, 160] on button "Save" at bounding box center [184, 159] width 31 height 16
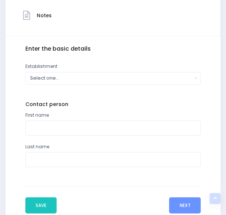
scroll to position [244, 0]
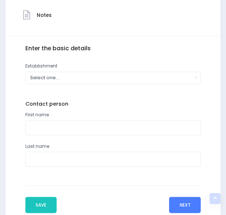
click at [190, 204] on button "Next" at bounding box center [185, 205] width 32 height 16
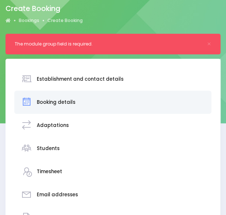
scroll to position [0, 0]
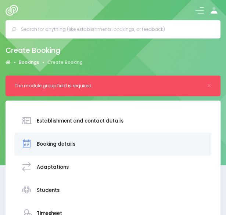
click at [32, 64] on link "Bookings" at bounding box center [29, 62] width 21 height 7
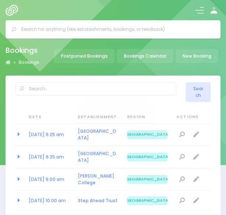
select select "20"
click at [10, 12] on img at bounding box center [14, 10] width 16 height 11
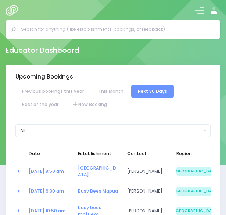
select select "5"
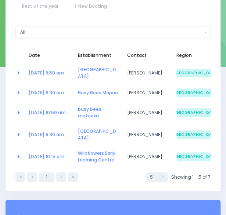
scroll to position [99, 0]
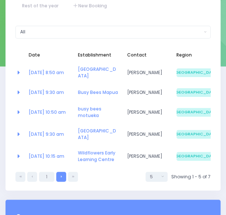
click at [63, 179] on link at bounding box center [61, 177] width 10 height 10
select select "5"
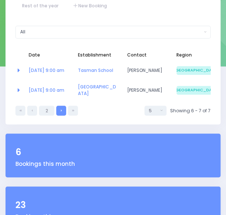
click at [59, 106] on link at bounding box center [61, 111] width 10 height 10
select select "5"
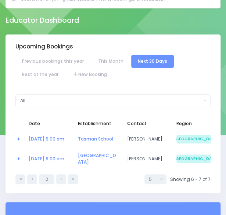
scroll to position [30, 0]
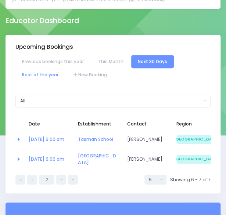
click at [29, 74] on link "Rest of the year" at bounding box center [40, 74] width 50 height 13
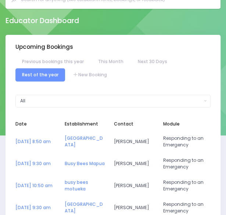
select select "5"
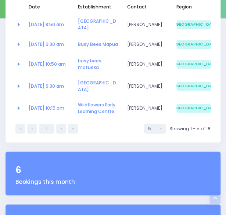
scroll to position [147, 0]
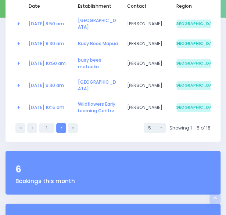
click at [61, 131] on link at bounding box center [61, 128] width 10 height 10
select select "5"
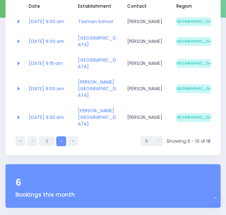
click at [59, 136] on link at bounding box center [61, 141] width 10 height 10
select select "5"
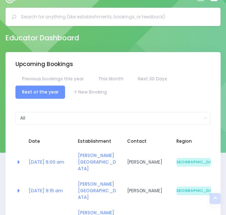
scroll to position [12, 0]
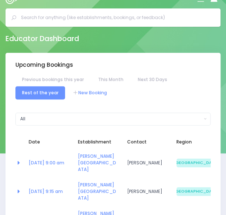
click at [94, 94] on link "New Booking" at bounding box center [89, 92] width 47 height 13
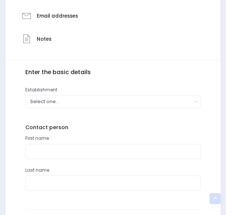
scroll to position [196, 0]
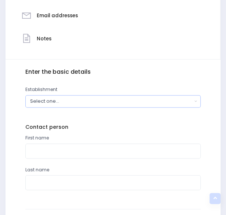
click at [200, 105] on button "Select one..." at bounding box center [112, 101] width 175 height 12
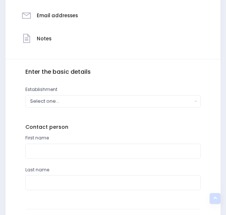
scroll to position [73, 0]
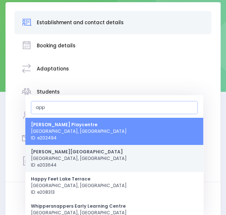
type input "app"
click at [83, 151] on span "[PERSON_NAME][GEOGRAPHIC_DATA] [GEOGRAPHIC_DATA], [GEOGRAPHIC_DATA] ID: e203644" at bounding box center [79, 159] width 96 height 20
select select "203644"
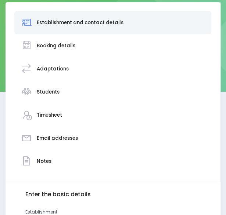
scroll to position [189, 0]
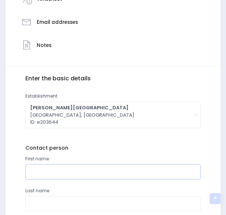
click at [87, 168] on input "text" at bounding box center [112, 171] width 175 height 15
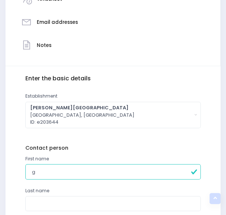
type input "Gemma"
type input "[PERSON_NAME]"
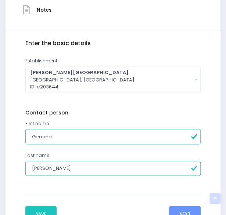
scroll to position [274, 0]
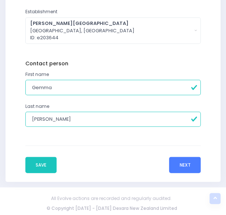
click at [183, 164] on button "Next" at bounding box center [185, 165] width 32 height 16
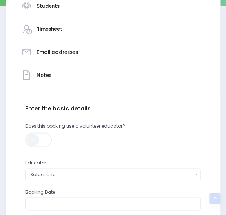
scroll to position [177, 0]
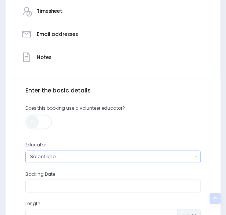
click at [114, 158] on div "Select one..." at bounding box center [111, 156] width 162 height 7
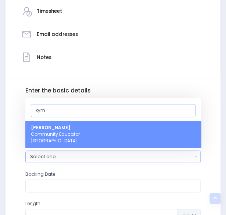
type input "kym"
click at [85, 131] on link "Kym Inwood Community Educator South Island Region" at bounding box center [112, 134] width 175 height 27
select select "321222"
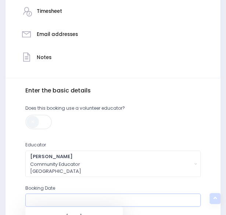
click at [66, 200] on input "text" at bounding box center [112, 199] width 175 height 13
click at [92, 199] on input "text" at bounding box center [112, 199] width 175 height 13
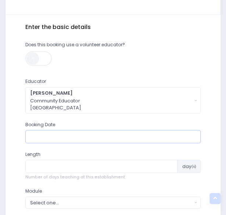
scroll to position [241, 0]
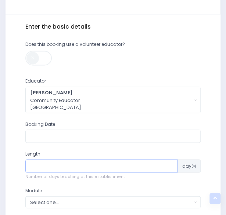
click at [73, 164] on input "number" at bounding box center [101, 165] width 152 height 13
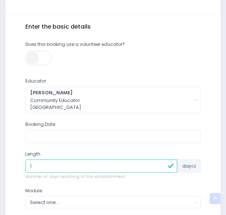
type input "1"
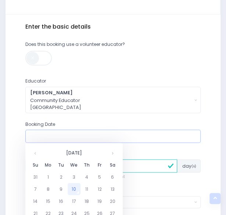
click at [34, 132] on input "text" at bounding box center [112, 135] width 175 height 13
click at [111, 153] on th at bounding box center [112, 152] width 13 height 12
click at [49, 198] on td "10" at bounding box center [48, 201] width 13 height 12
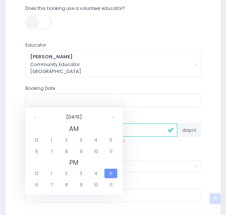
scroll to position [279, 0]
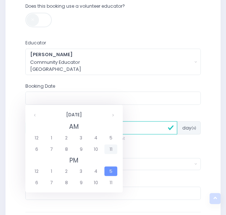
click at [111, 148] on span "11" at bounding box center [110, 149] width 13 height 10
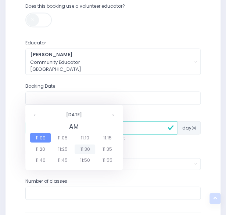
click at [89, 149] on span "11:30" at bounding box center [84, 149] width 21 height 10
type input "10/11/2025 11:30 AM"
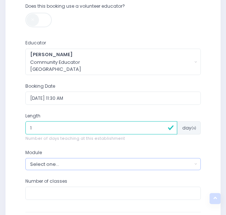
click at [105, 158] on button "Select one..." at bounding box center [112, 164] width 175 height 12
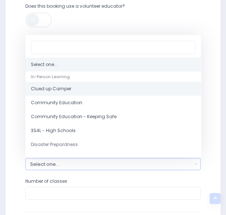
click at [41, 89] on span "Clued up Camper" at bounding box center [51, 88] width 40 height 7
select select "Clued up Camper"
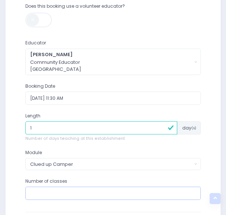
click at [72, 190] on input "number" at bounding box center [112, 192] width 175 height 13
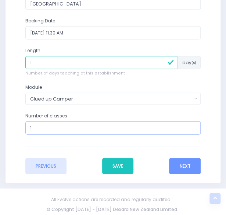
scroll to position [345, 0]
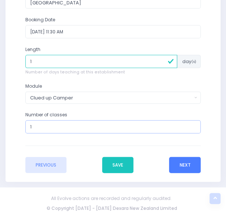
type input "1"
click at [178, 161] on button "Next" at bounding box center [185, 165] width 32 height 16
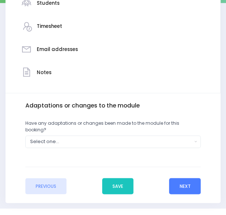
scroll to position [174, 0]
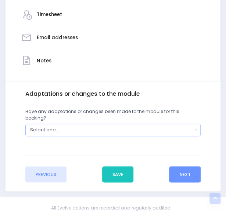
click at [192, 124] on button "Select one..." at bounding box center [112, 130] width 175 height 12
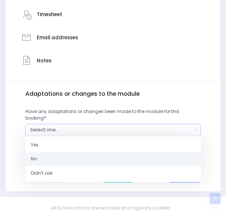
click at [114, 153] on link "No" at bounding box center [112, 159] width 175 height 14
select select "No"
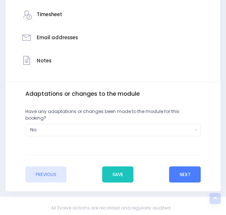
click at [182, 168] on button "Next" at bounding box center [185, 174] width 32 height 16
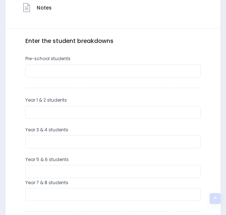
scroll to position [227, 0]
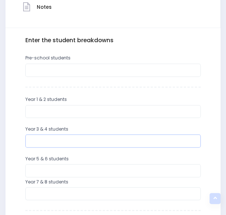
click at [99, 143] on input "number" at bounding box center [112, 140] width 175 height 13
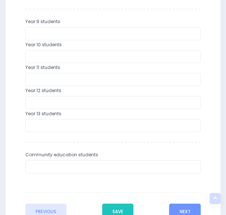
scroll to position [429, 0]
type input "28"
click at [178, 210] on button "Next" at bounding box center [185, 211] width 32 height 16
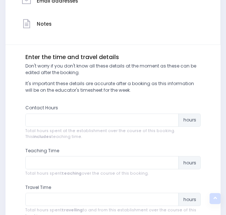
scroll to position [211, 0]
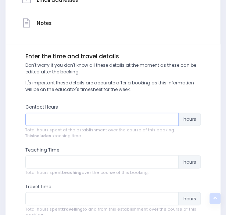
click at [69, 118] on input "number" at bounding box center [101, 119] width 153 height 13
type input "1"
type input "2"
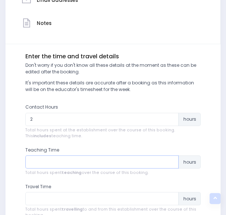
click at [102, 160] on input "number" at bounding box center [101, 161] width 153 height 13
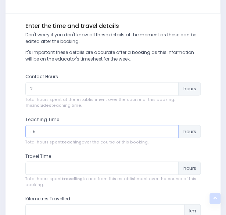
scroll to position [243, 0]
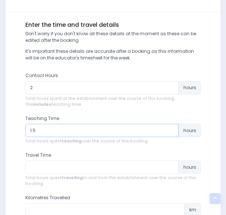
type input "1.5"
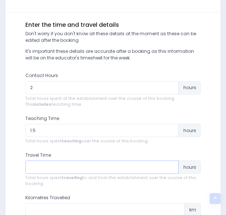
click at [66, 166] on input "number" at bounding box center [101, 166] width 153 height 13
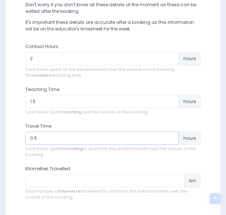
scroll to position [277, 0]
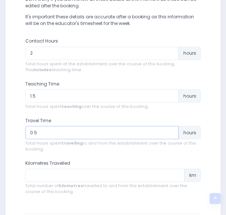
type input "0.5"
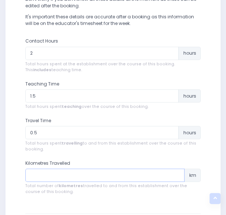
click at [67, 174] on input "number" at bounding box center [104, 174] width 159 height 13
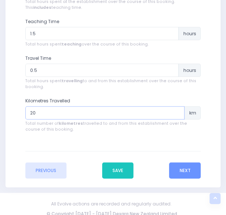
scroll to position [340, 0]
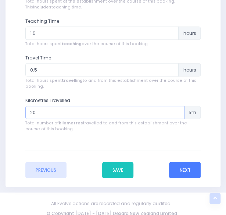
type input "20"
click at [181, 176] on button "Next" at bounding box center [185, 170] width 32 height 16
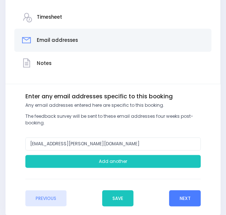
scroll to position [173, 0]
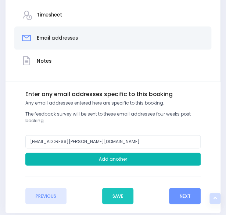
click at [120, 158] on button "Add another" at bounding box center [112, 159] width 175 height 13
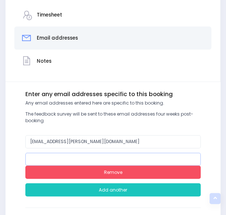
click at [94, 155] on input "email" at bounding box center [112, 159] width 175 height 13
type input "gemma.bublitz@appleby.school.nz"
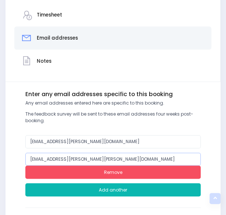
scroll to position [235, 0]
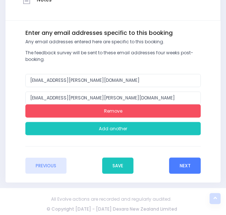
click at [195, 164] on button "Next" at bounding box center [185, 165] width 32 height 16
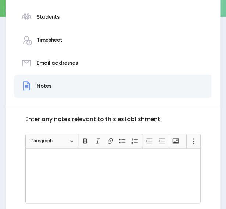
scroll to position [149, 0]
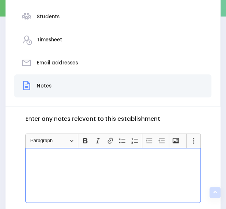
click at [155, 166] on div "Rich Text Editor, main" at bounding box center [112, 175] width 175 height 55
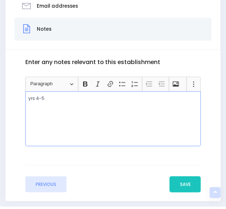
scroll to position [206, 0]
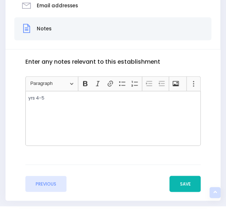
click at [176, 178] on button "Save" at bounding box center [184, 184] width 31 height 16
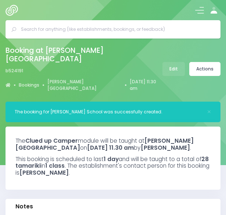
select select "5"
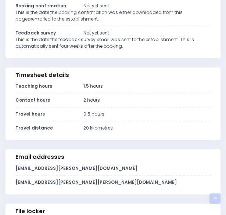
scroll to position [505, 0]
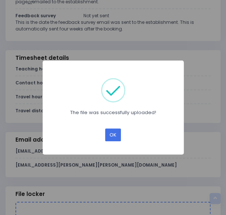
click at [114, 135] on button "OK" at bounding box center [113, 134] width 16 height 13
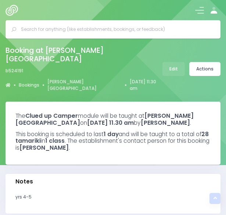
select select "5"
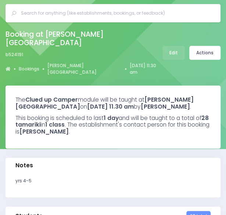
scroll to position [15, 0]
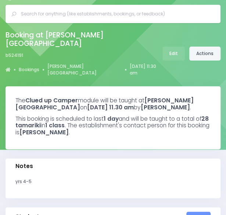
click at [213, 49] on link "Actions" at bounding box center [204, 54] width 31 height 14
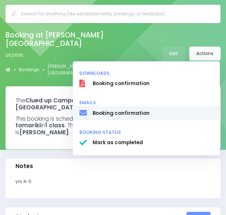
click at [119, 109] on span "Booking confirmation" at bounding box center [152, 112] width 120 height 7
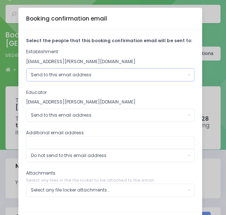
click at [185, 71] on button "Send to this email address" at bounding box center [110, 74] width 168 height 13
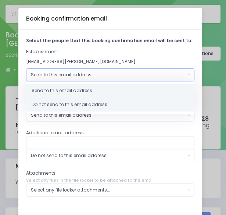
click at [107, 101] on link "Do not send to this email address" at bounding box center [110, 105] width 168 height 14
select select "no_email"
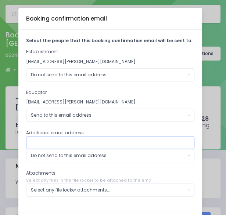
click at [89, 136] on input "text" at bounding box center [110, 142] width 168 height 13
type input "[EMAIL_ADDRESS][PERSON_NAME][PERSON_NAME][DOMAIN_NAME]"
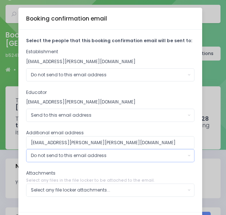
click at [107, 153] on div "Do not send to this email address" at bounding box center [108, 155] width 154 height 7
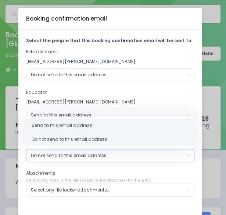
click at [95, 121] on link "Send to this email address" at bounding box center [110, 125] width 168 height 14
select select "send"
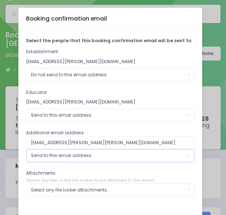
scroll to position [32, 0]
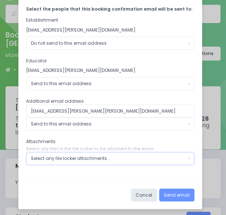
click at [186, 156] on button "Select any file locker attachments..." at bounding box center [110, 158] width 168 height 13
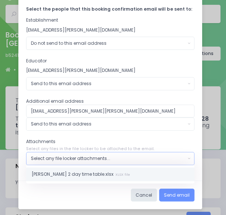
click at [132, 173] on link "[PERSON_NAME] 2 day time table.xlsx XLSX file" at bounding box center [110, 174] width 168 height 14
select select "11286"
click at [186, 198] on button "Send email" at bounding box center [176, 194] width 35 height 13
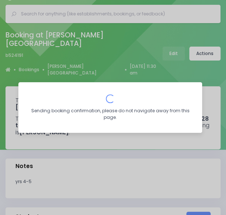
scroll to position [0, 0]
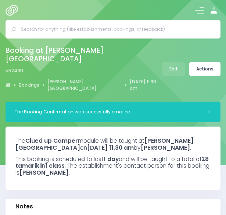
select select "5"
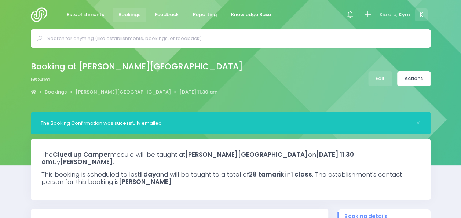
click at [41, 16] on img at bounding box center [41, 14] width 21 height 15
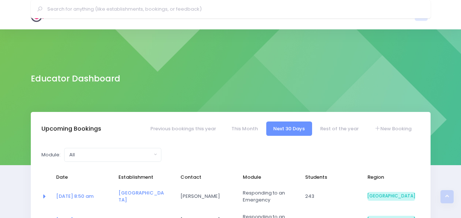
select select "5"
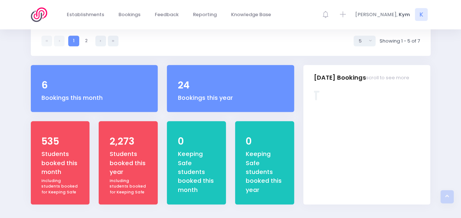
scroll to position [272, 0]
